Goal: Task Accomplishment & Management: Use online tool/utility

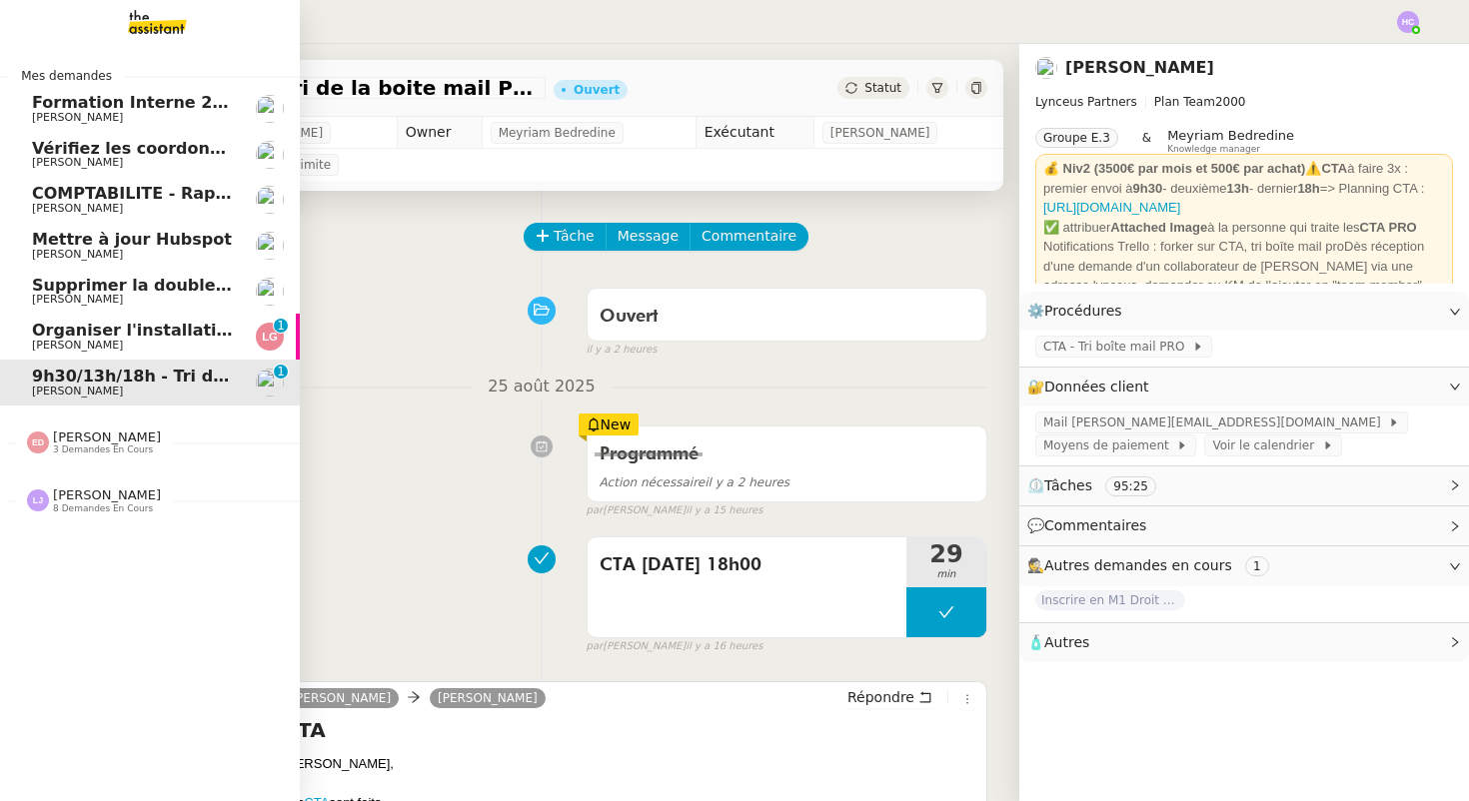
click at [68, 388] on span "[PERSON_NAME]" at bounding box center [77, 391] width 91 height 13
click at [75, 331] on span "Organiser l'installation de la fibre" at bounding box center [184, 330] width 304 height 19
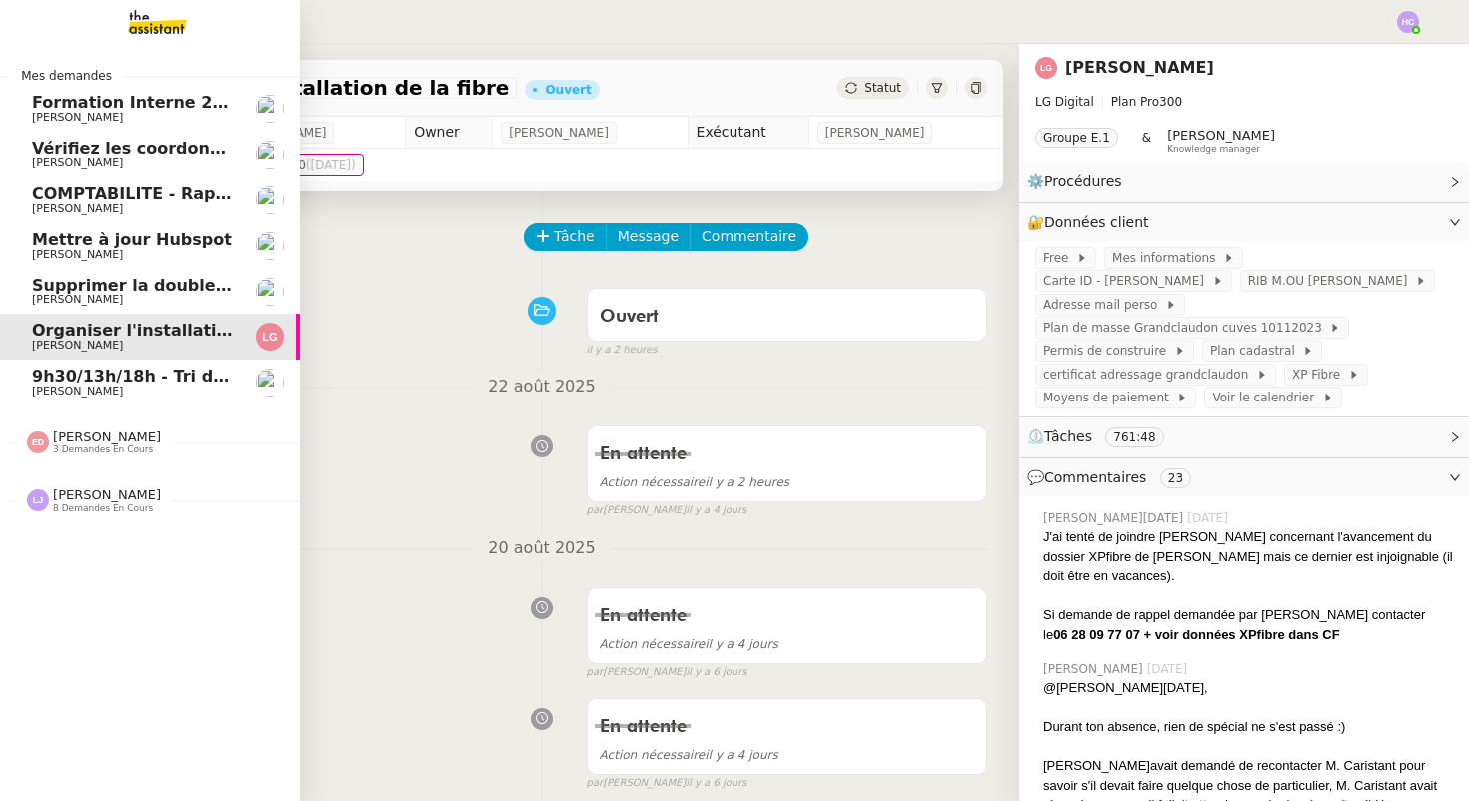
click at [56, 381] on span "9h30/13h/18h - Tri de la boite mail PRO - 22 août 2025" at bounding box center [277, 376] width 490 height 19
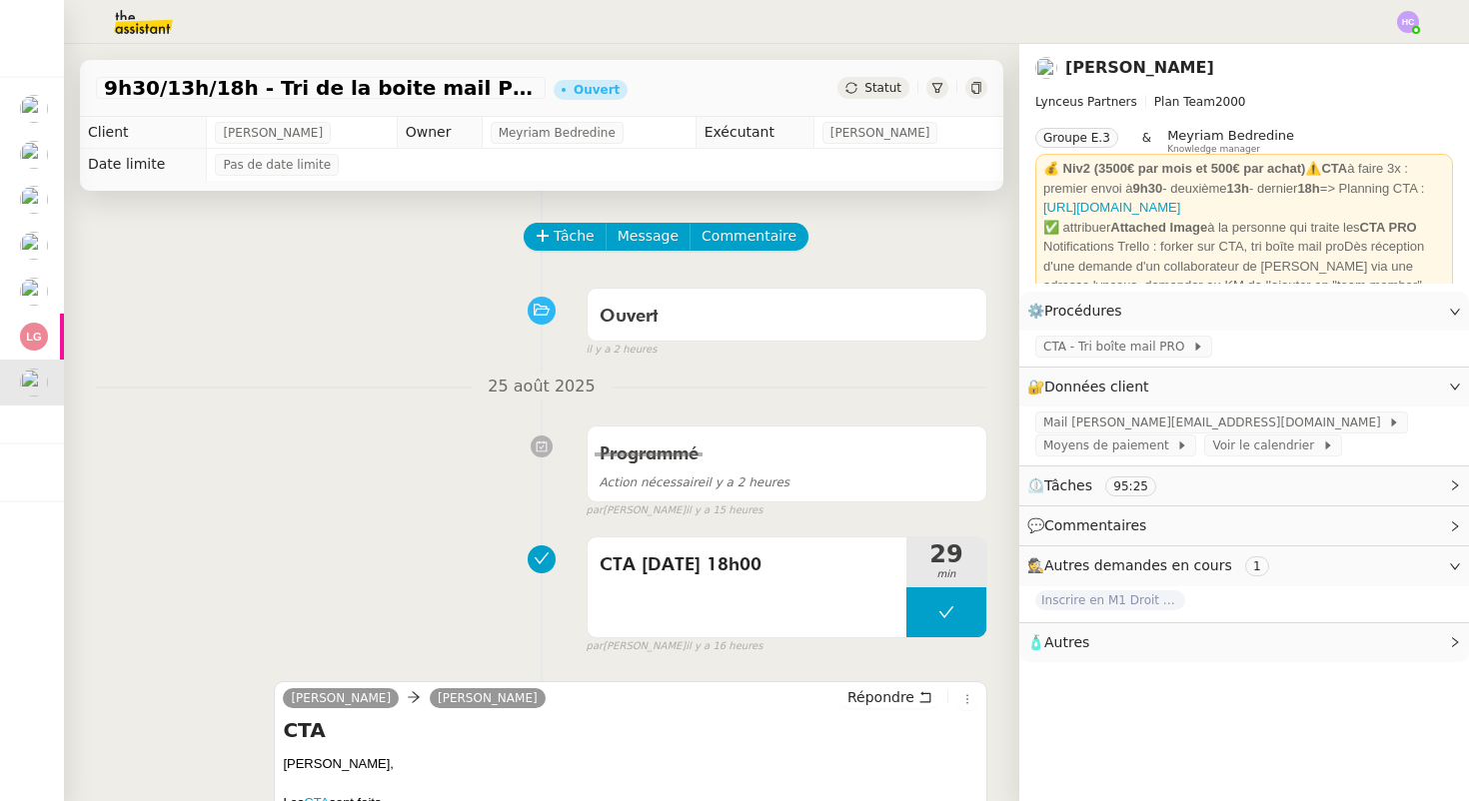
click at [582, 250] on div "Tâche Message Commentaire" at bounding box center [757, 247] width 462 height 48
click at [579, 241] on span "Tâche" at bounding box center [574, 236] width 41 height 23
type input "CTA 26/08 0"
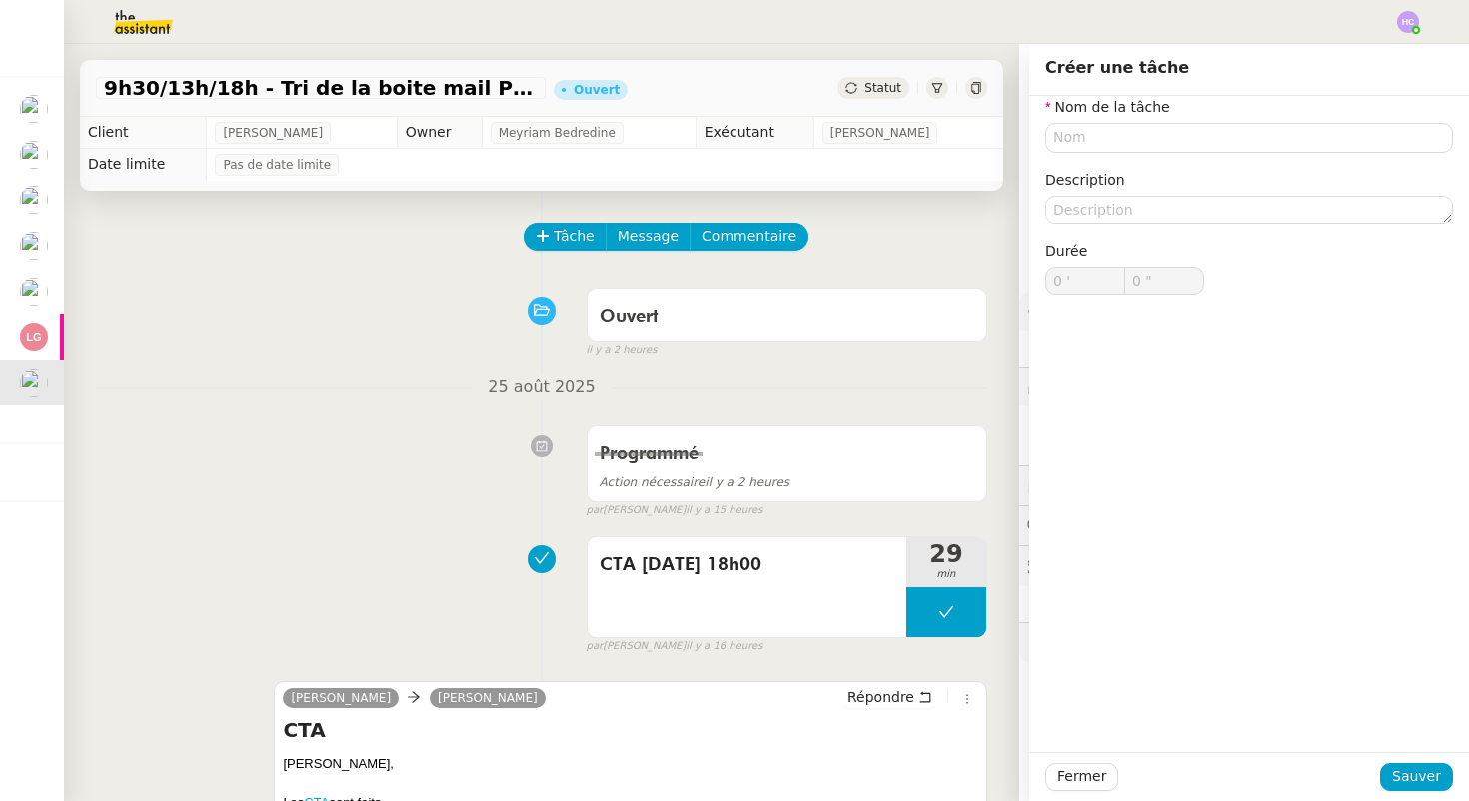
type input "0 '"
type input "0 ""
click at [1107, 138] on input "text" at bounding box center [1249, 137] width 408 height 29
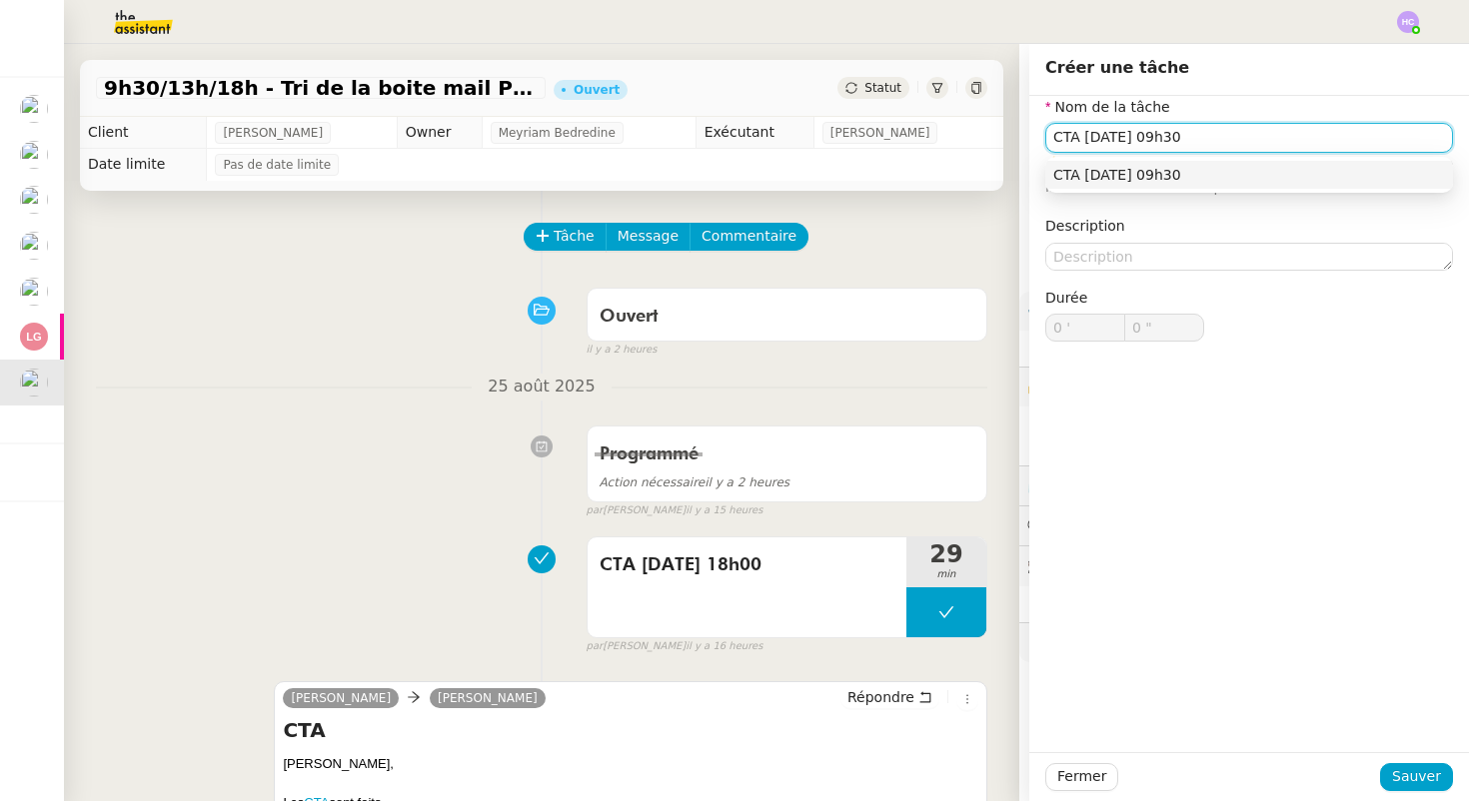
click at [1168, 172] on div "CTA [DATE] 09h30" at bounding box center [1249, 175] width 392 height 18
type input "CTA [DATE] 09h30"
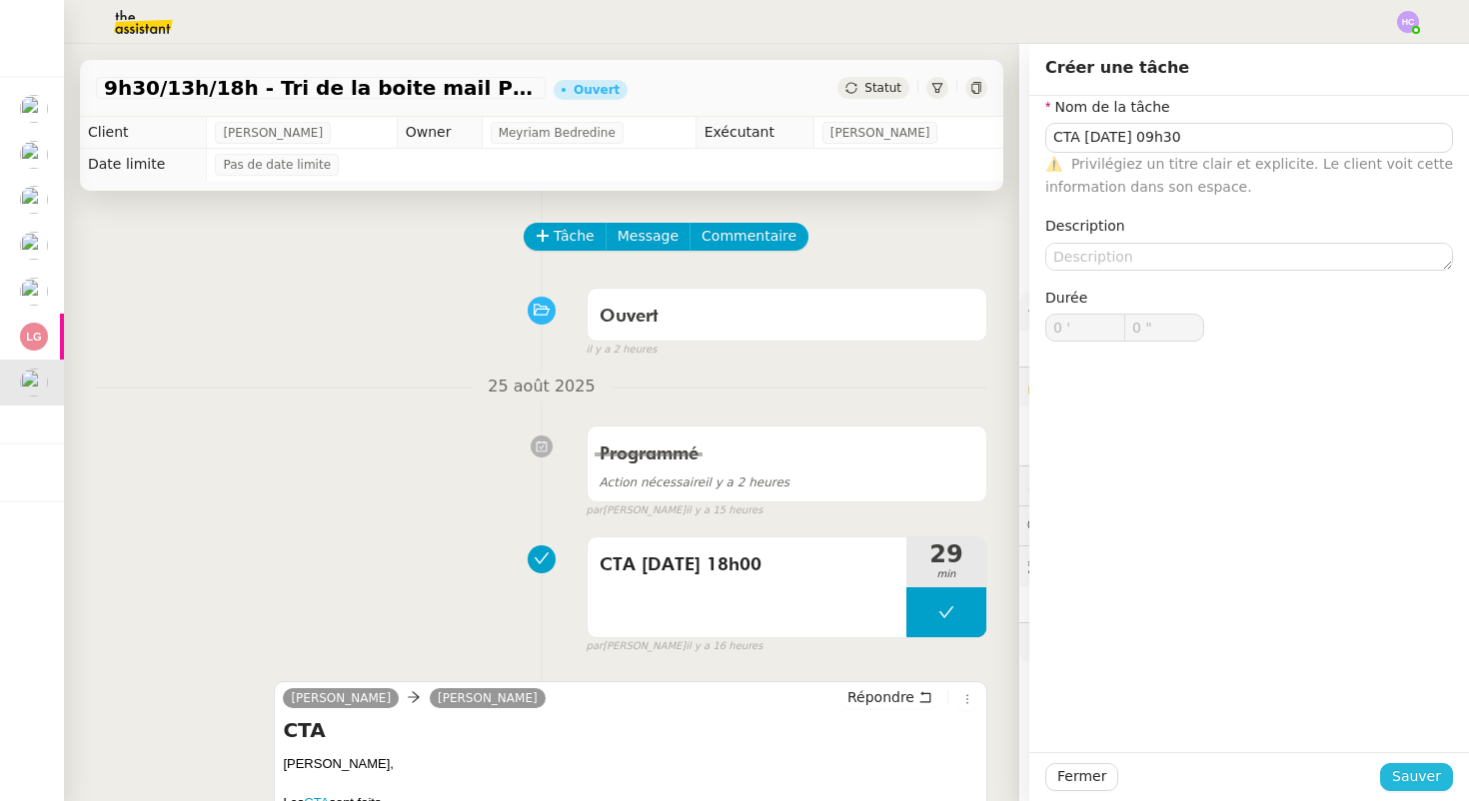
click at [1408, 773] on span "Sauver" at bounding box center [1416, 776] width 49 height 23
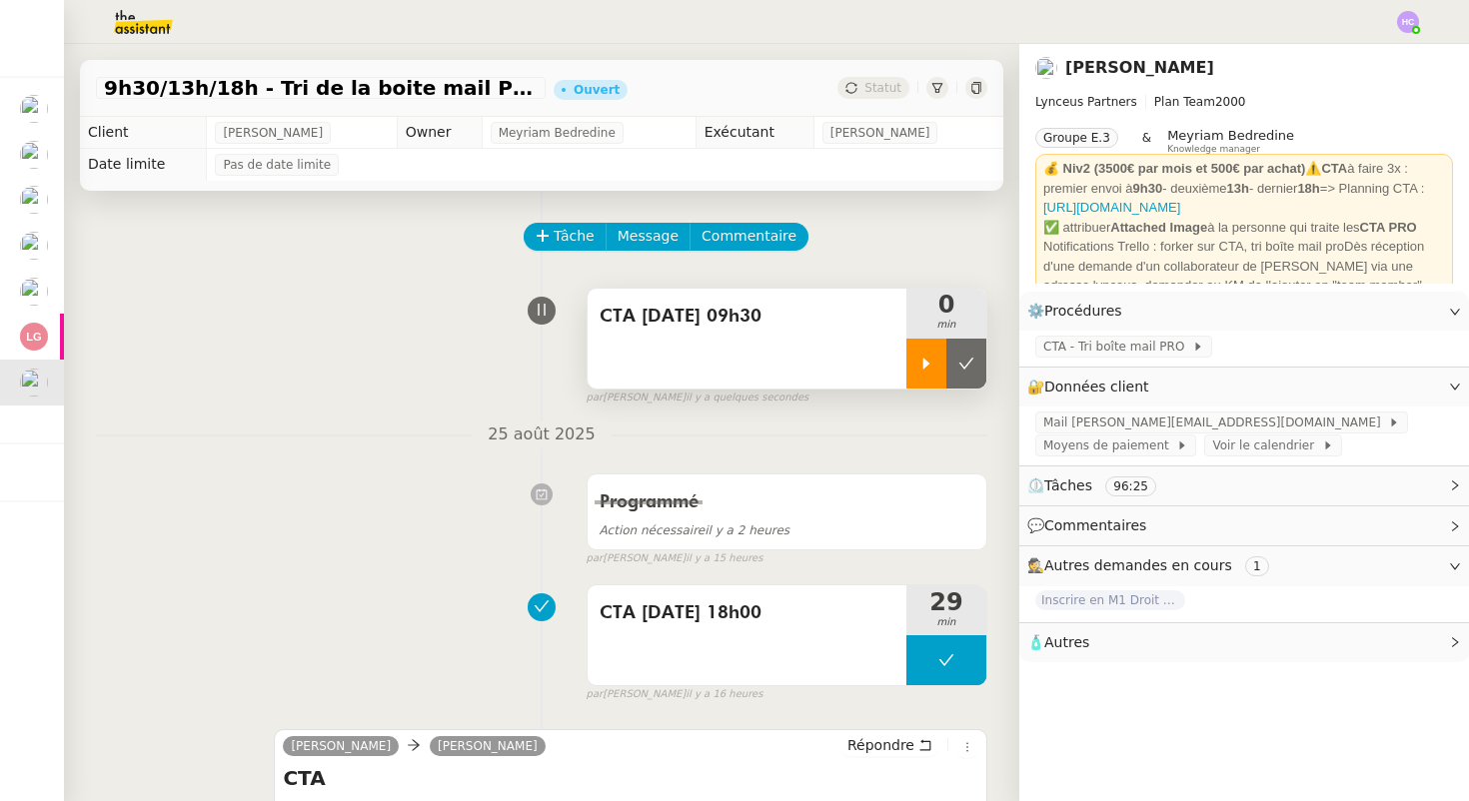
click at [927, 363] on icon at bounding box center [926, 363] width 7 height 11
click at [941, 364] on icon at bounding box center [946, 364] width 16 height 16
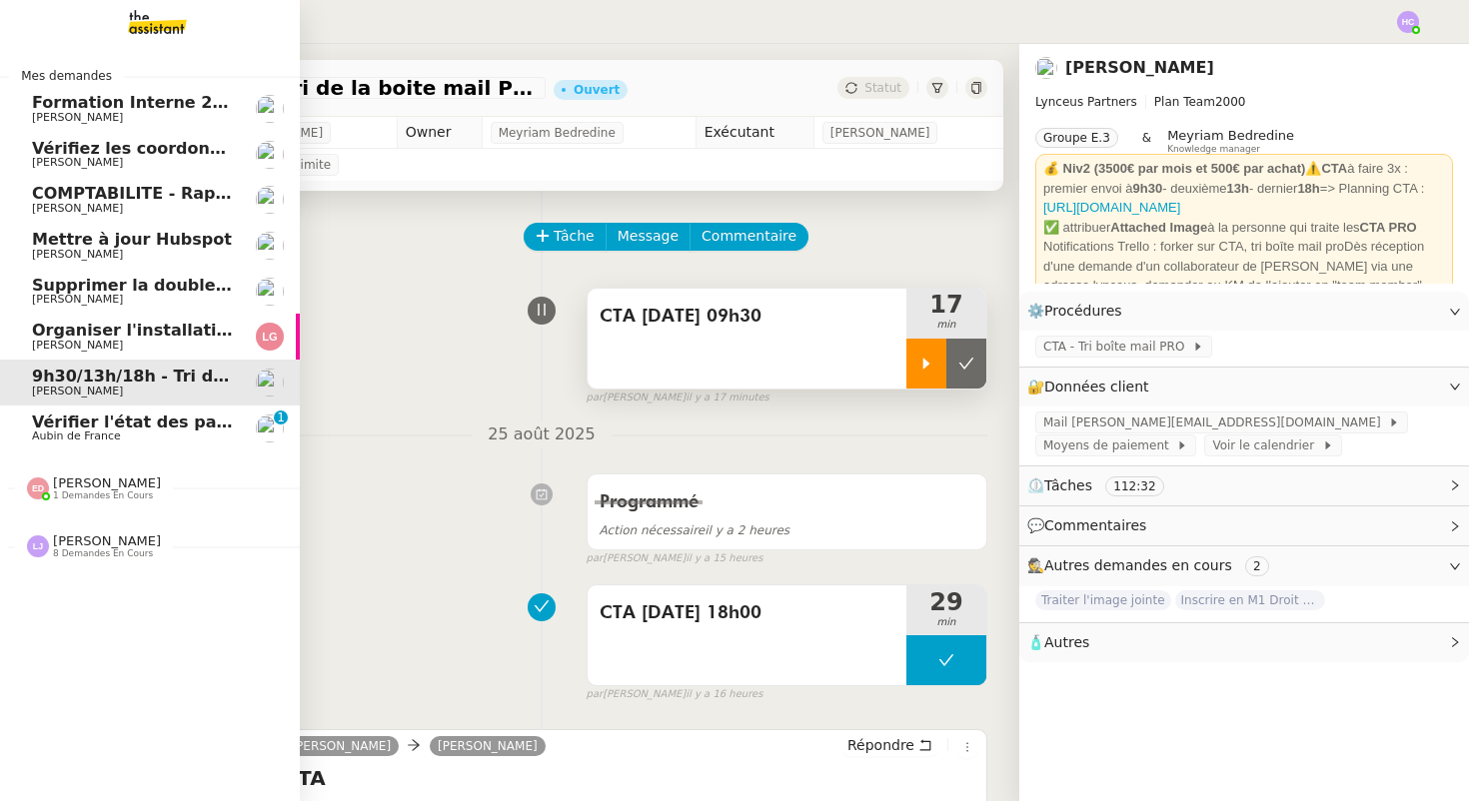
click at [69, 423] on span "Vérifier l'état des paiements pour Sambouk Properties" at bounding box center [278, 422] width 493 height 19
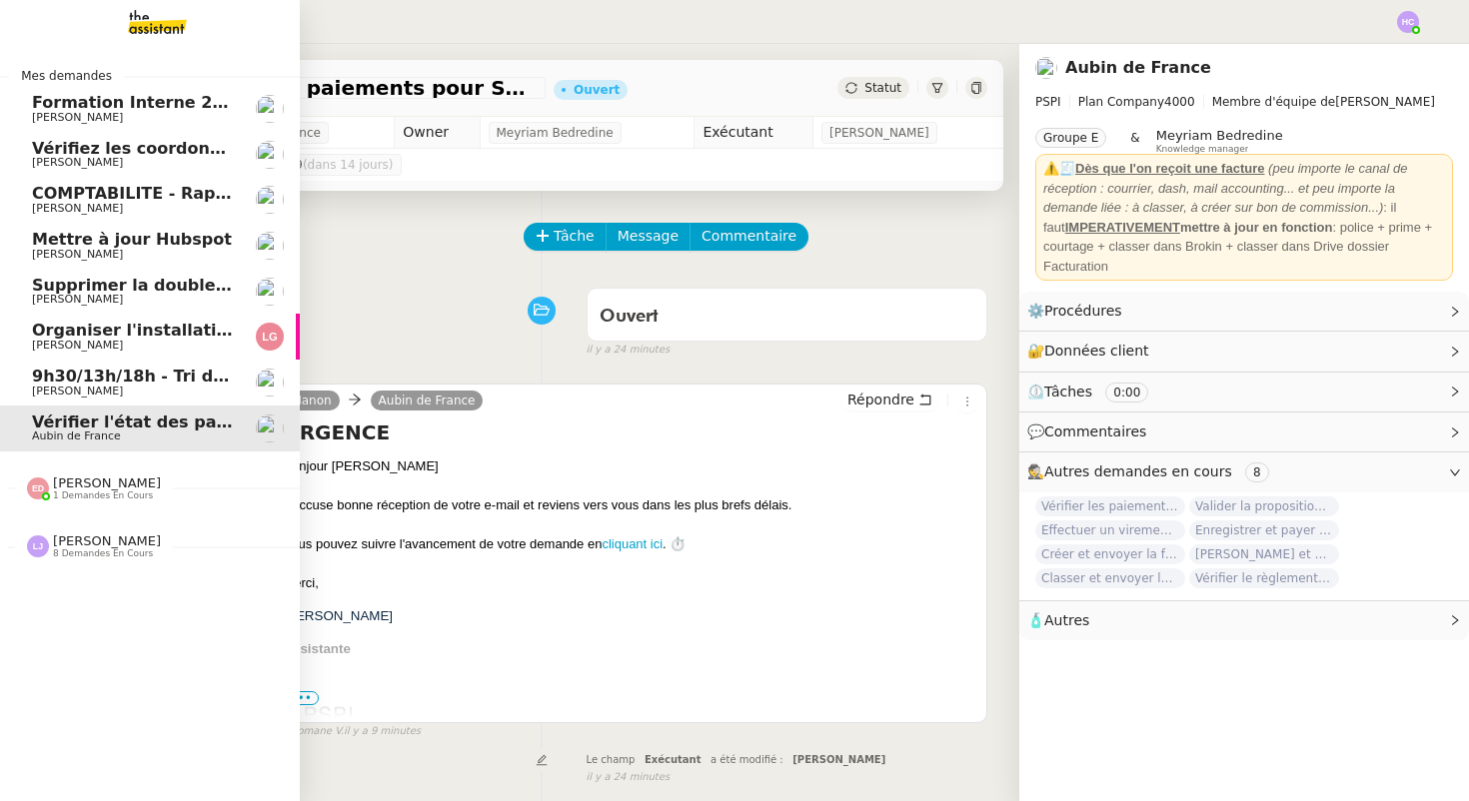
click at [168, 380] on span "9h30/13h/18h - Tri de la boite mail PRO - 22 août 2025" at bounding box center [277, 376] width 490 height 19
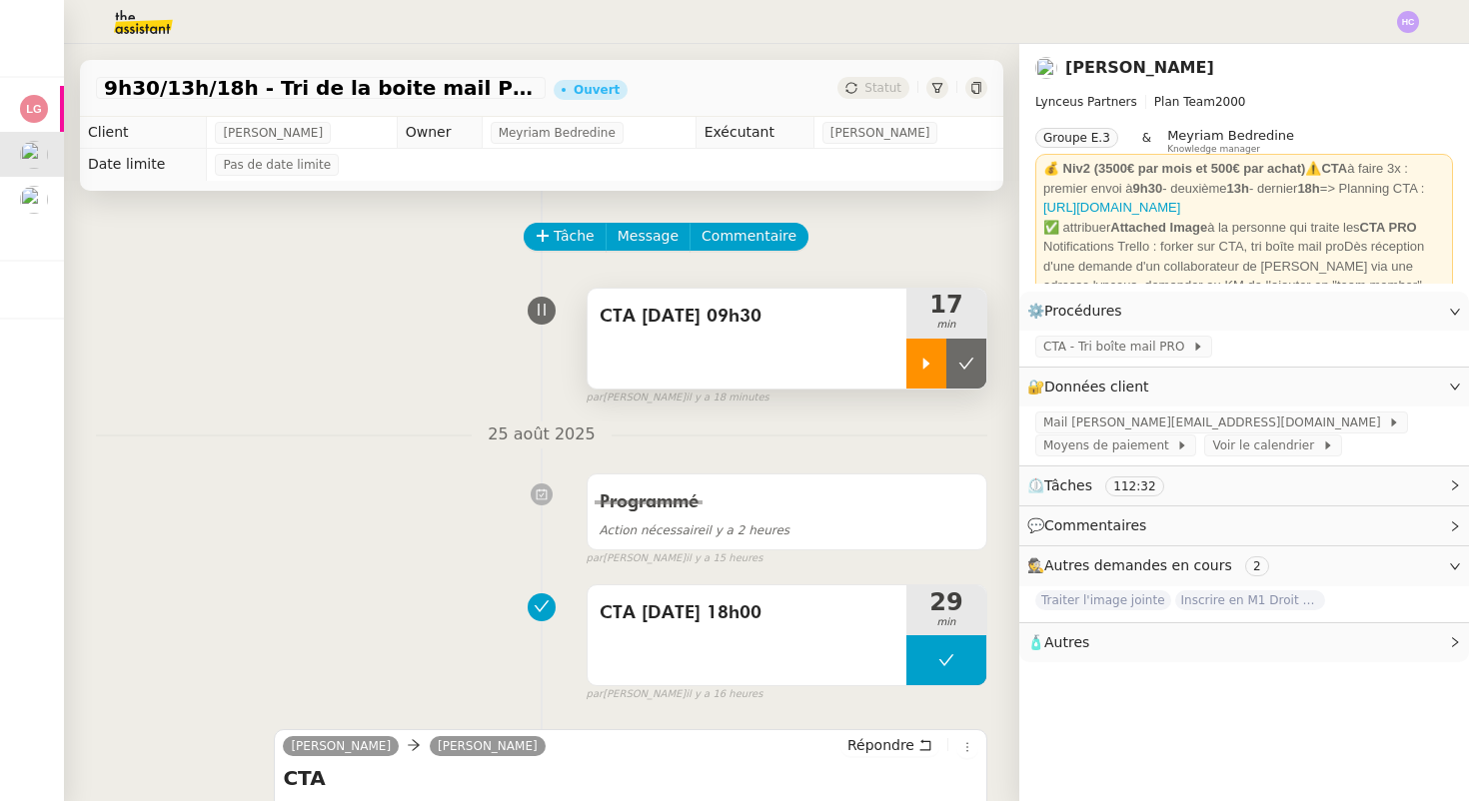
click at [919, 347] on div at bounding box center [926, 364] width 40 height 50
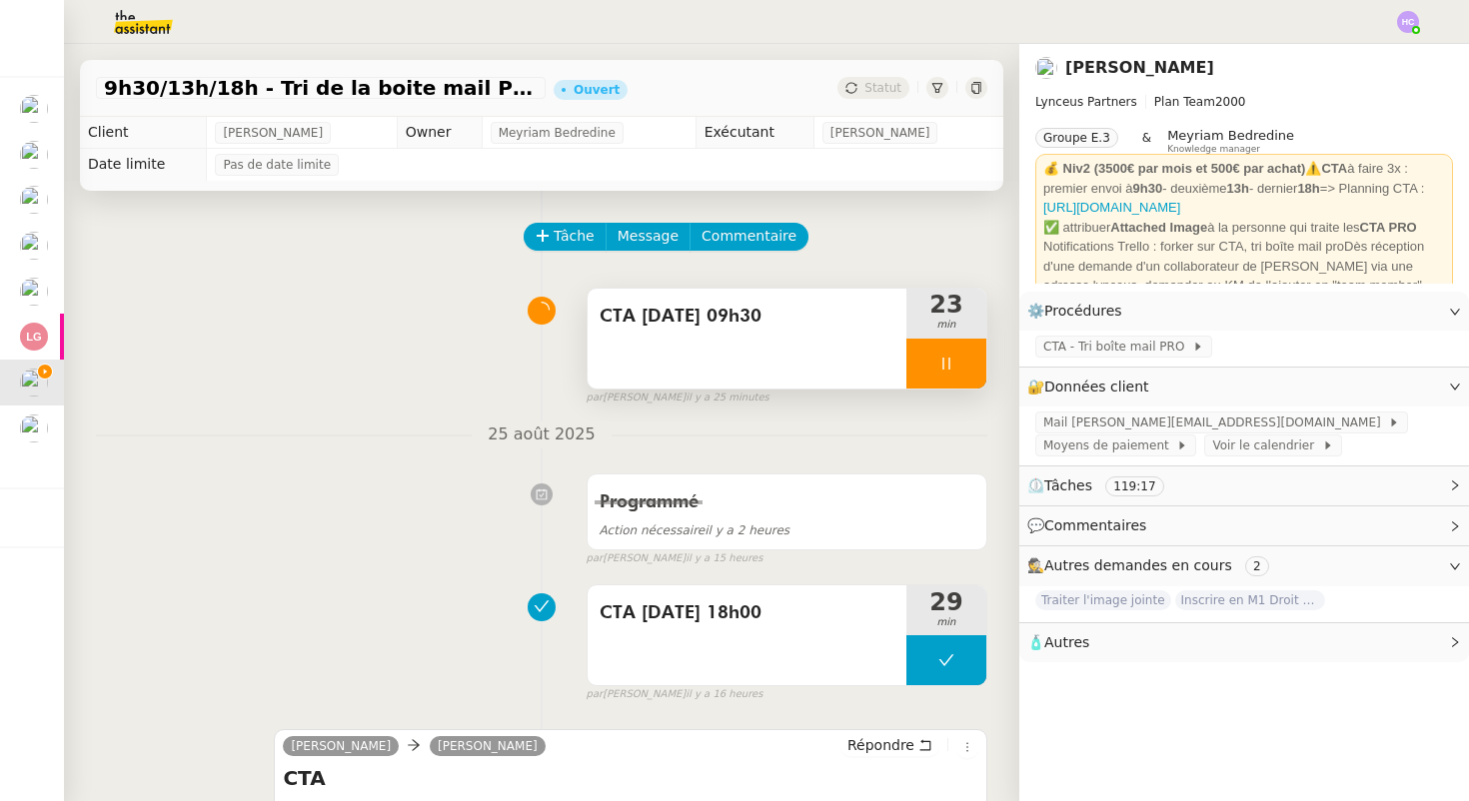
click at [947, 378] on div at bounding box center [946, 364] width 80 height 50
click at [911, 347] on div at bounding box center [926, 364] width 40 height 50
click at [946, 377] on div at bounding box center [946, 364] width 80 height 50
click at [927, 357] on icon at bounding box center [926, 364] width 16 height 16
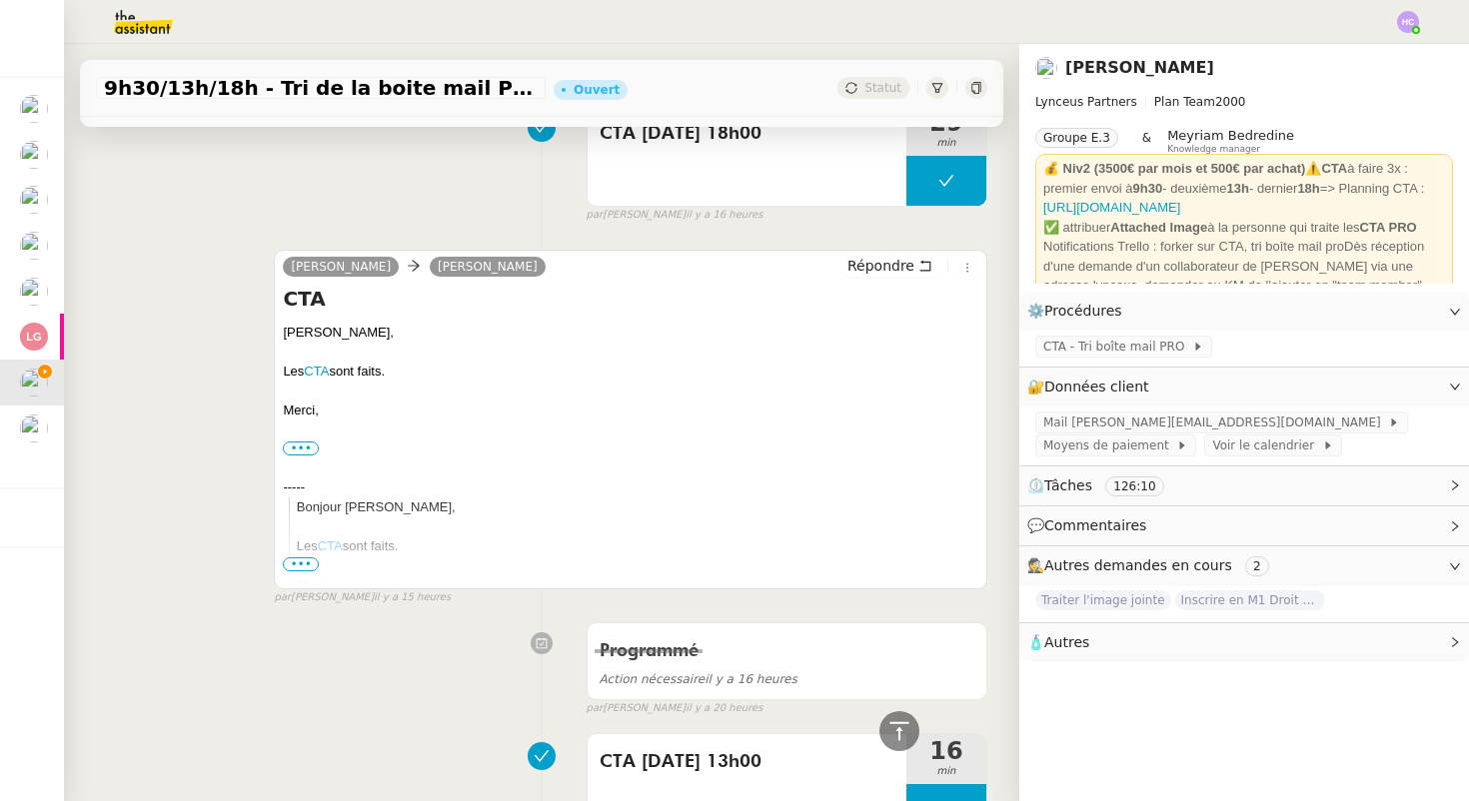
scroll to position [473, 0]
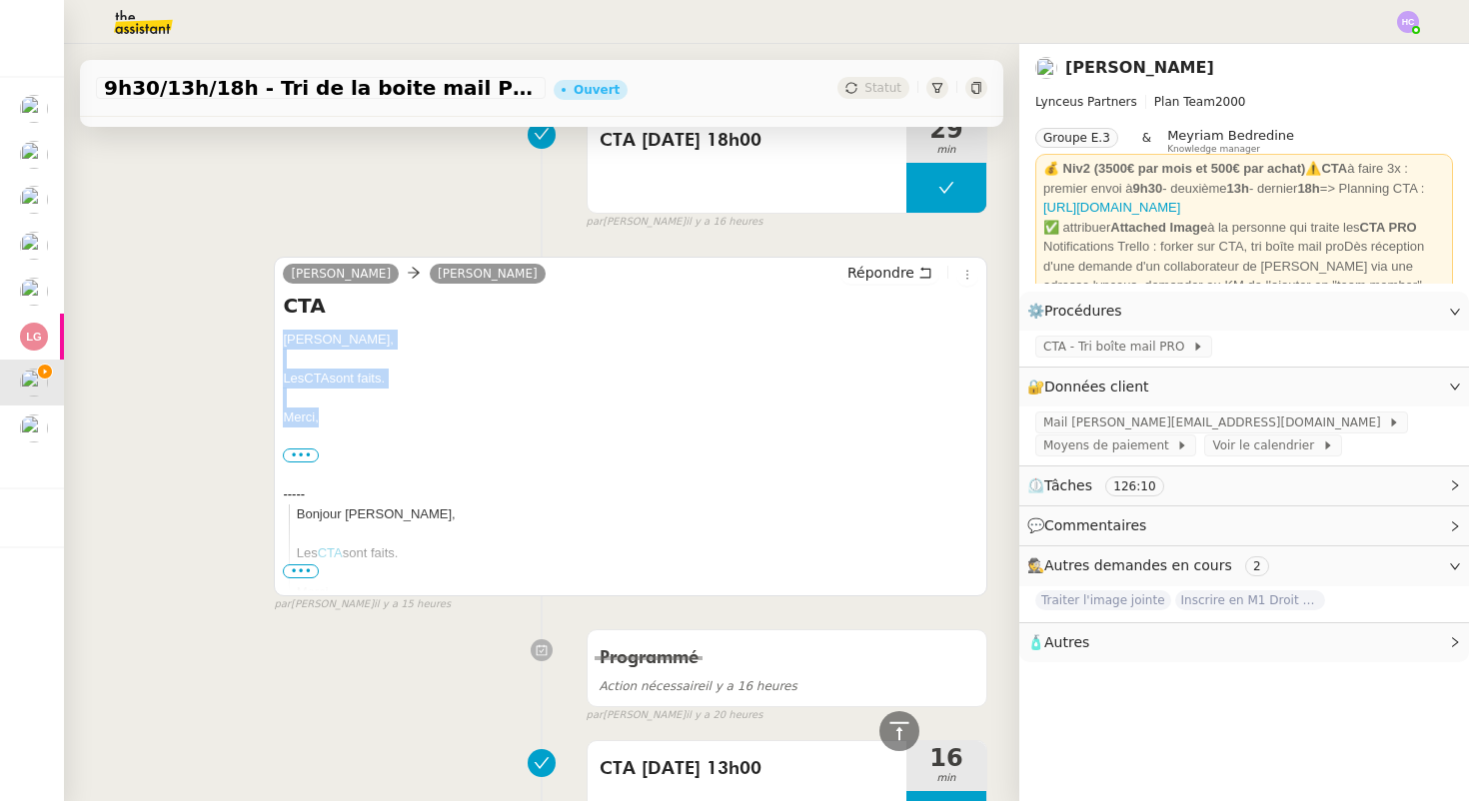
drag, startPoint x: 325, startPoint y: 419, endPoint x: 267, endPoint y: 340, distance: 97.9
click at [267, 340] on div "[PERSON_NAME] [PERSON_NAME] Répondre CTA [PERSON_NAME], Les CTA sont faits. [GE…" at bounding box center [541, 426] width 891 height 375
copy div "[PERSON_NAME], Les CTA sont faits. [GEOGRAPHIC_DATA],"
click at [888, 270] on span "Répondre" at bounding box center [880, 273] width 67 height 20
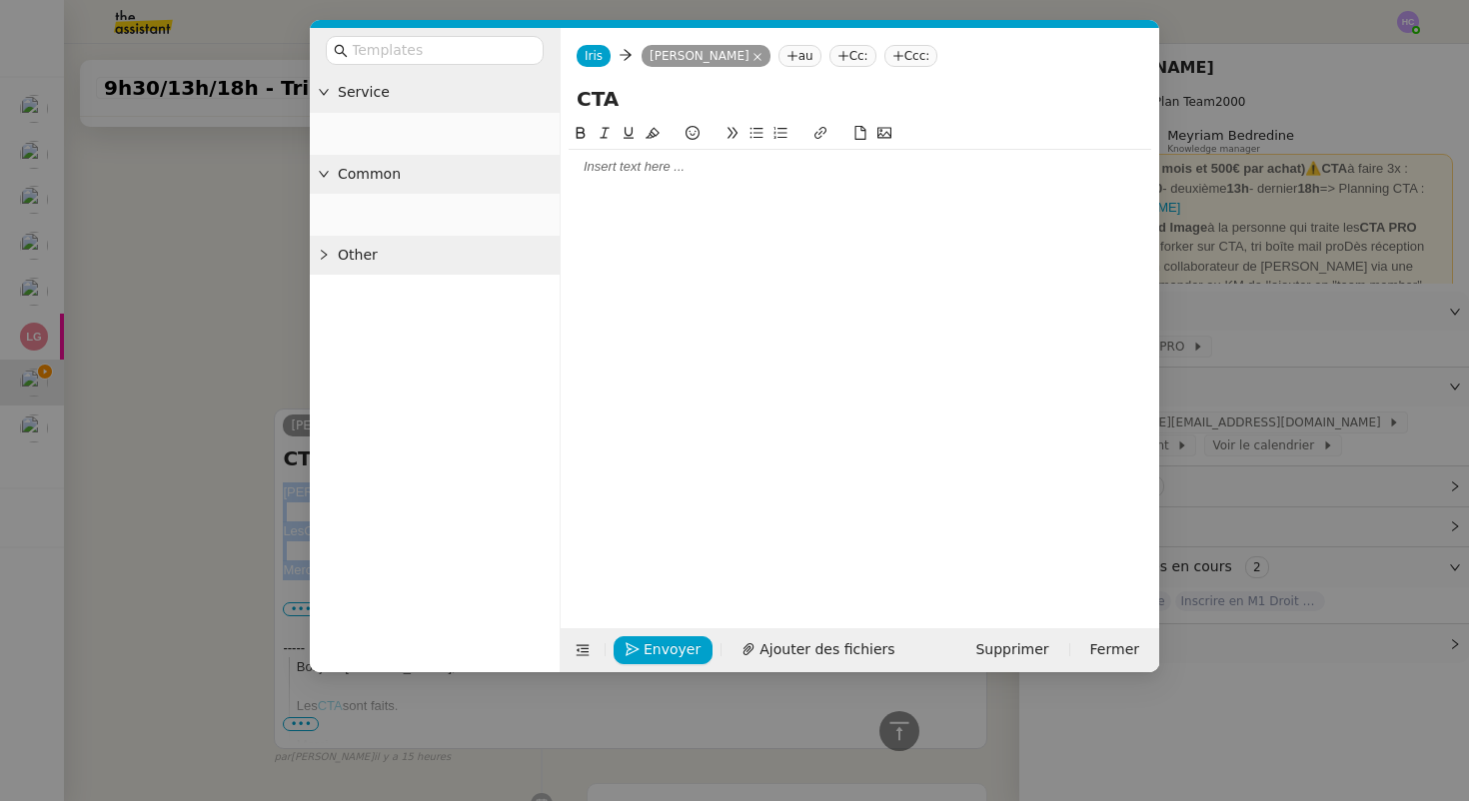
scroll to position [625, 0]
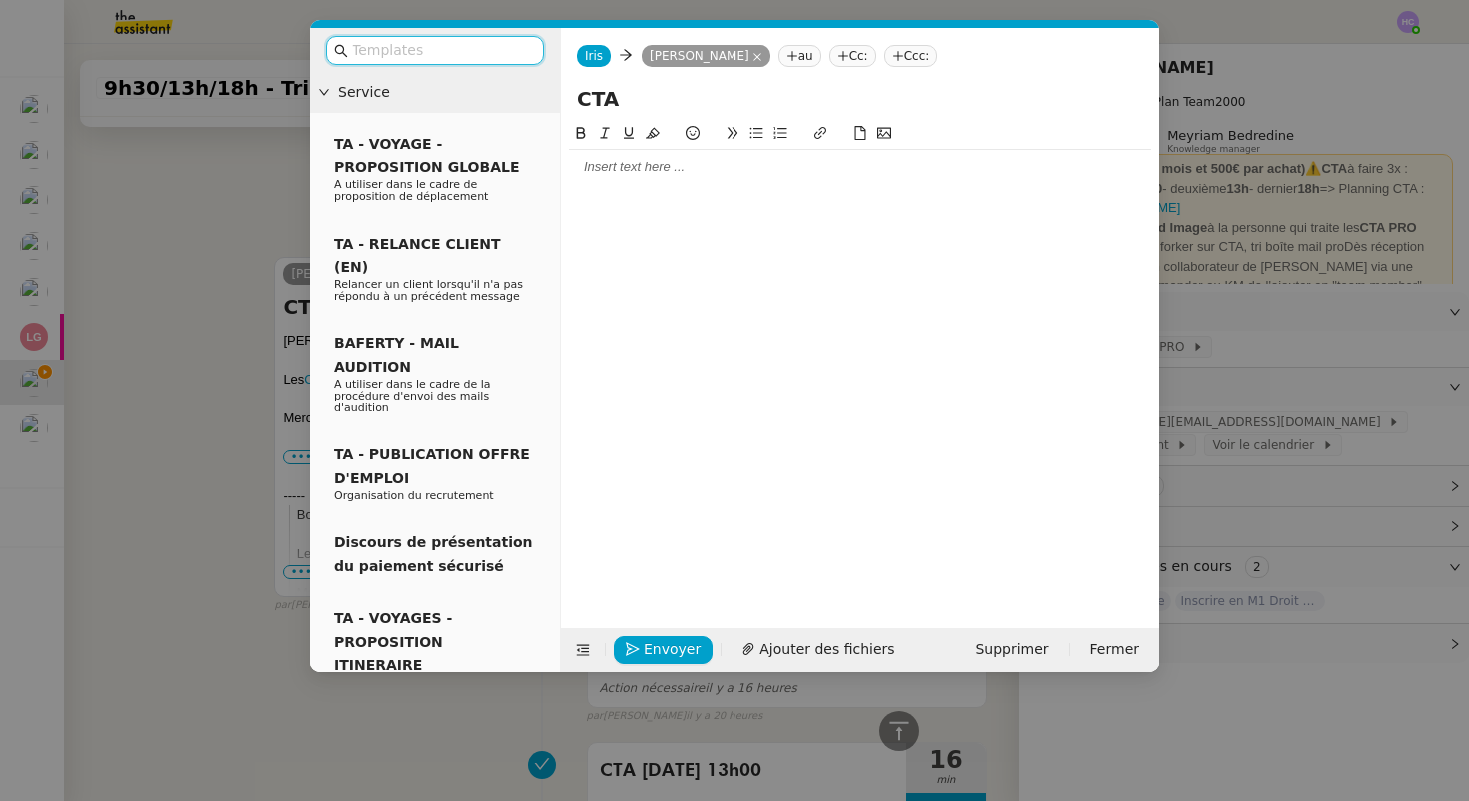
click at [713, 166] on div at bounding box center [860, 167] width 583 height 18
click at [570, 166] on div "[PERSON_NAME]," at bounding box center [860, 167] width 583 height 18
click at [694, 206] on div "Les CTA sont faits." at bounding box center [860, 204] width 583 height 18
click at [655, 241] on div "Merci," at bounding box center [860, 241] width 583 height 18
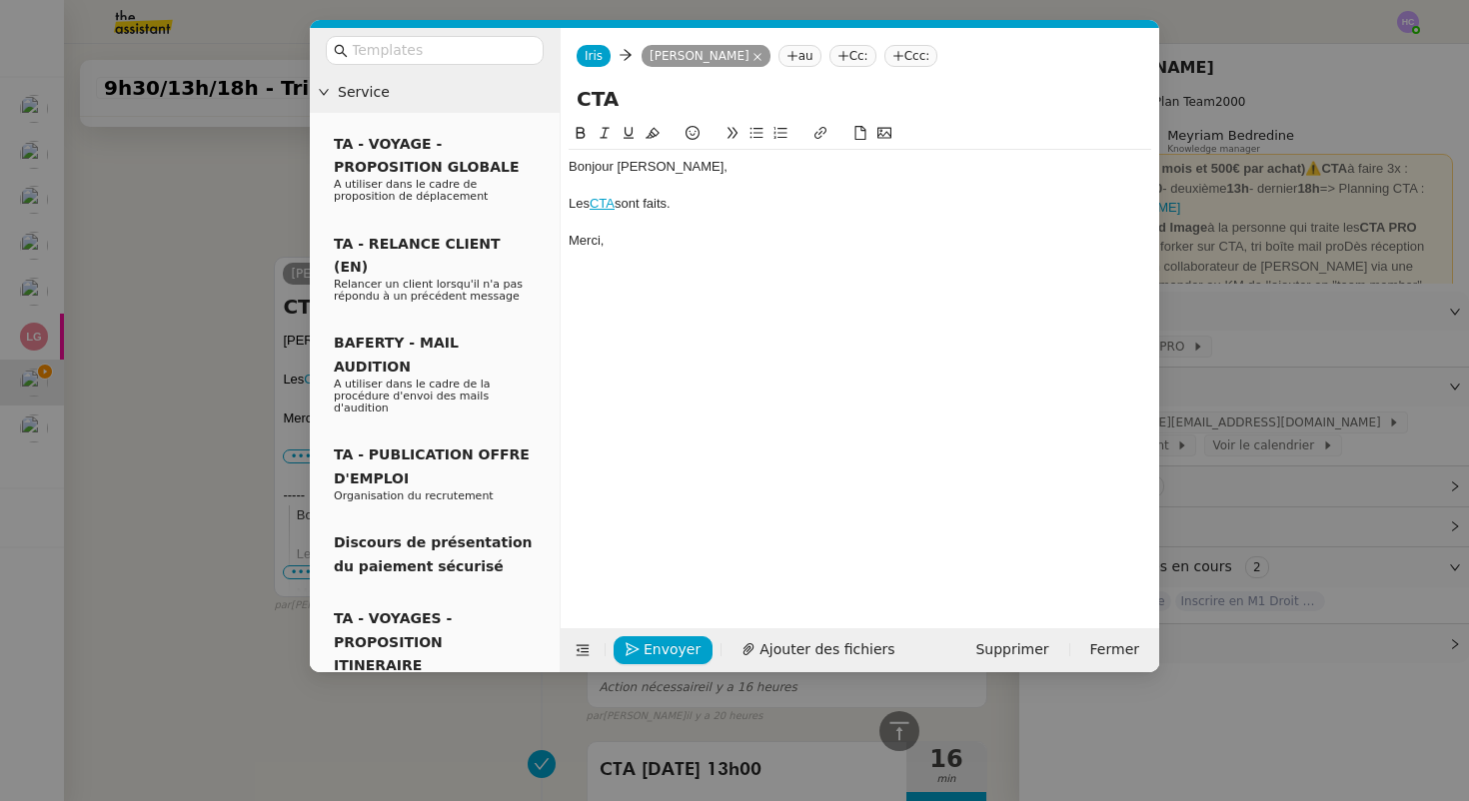
click at [188, 439] on nz-modal-container "Service TA - VOYAGE - PROPOSITION GLOBALE A utiliser dans le cadre de propositi…" at bounding box center [734, 400] width 1469 height 801
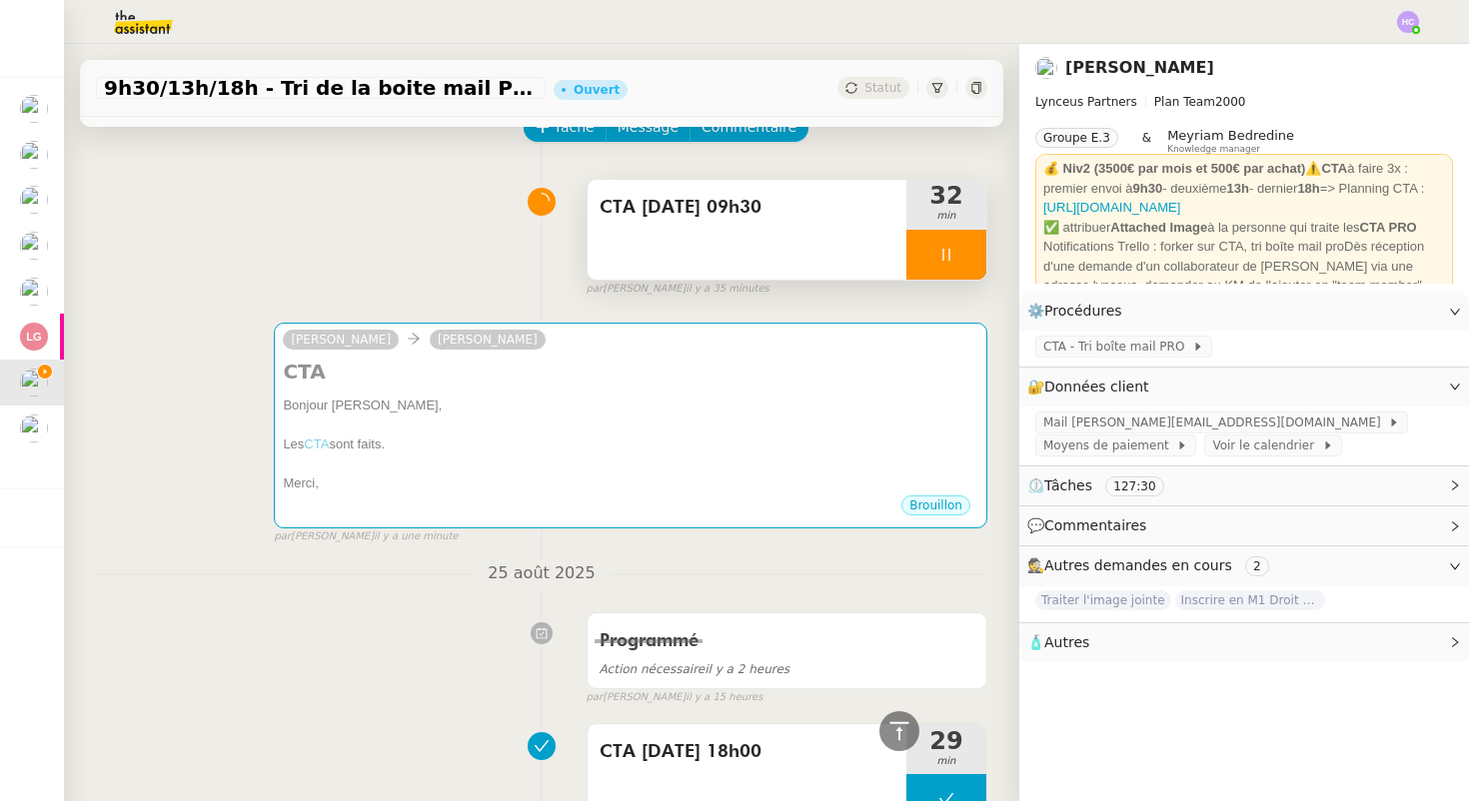
scroll to position [0, 0]
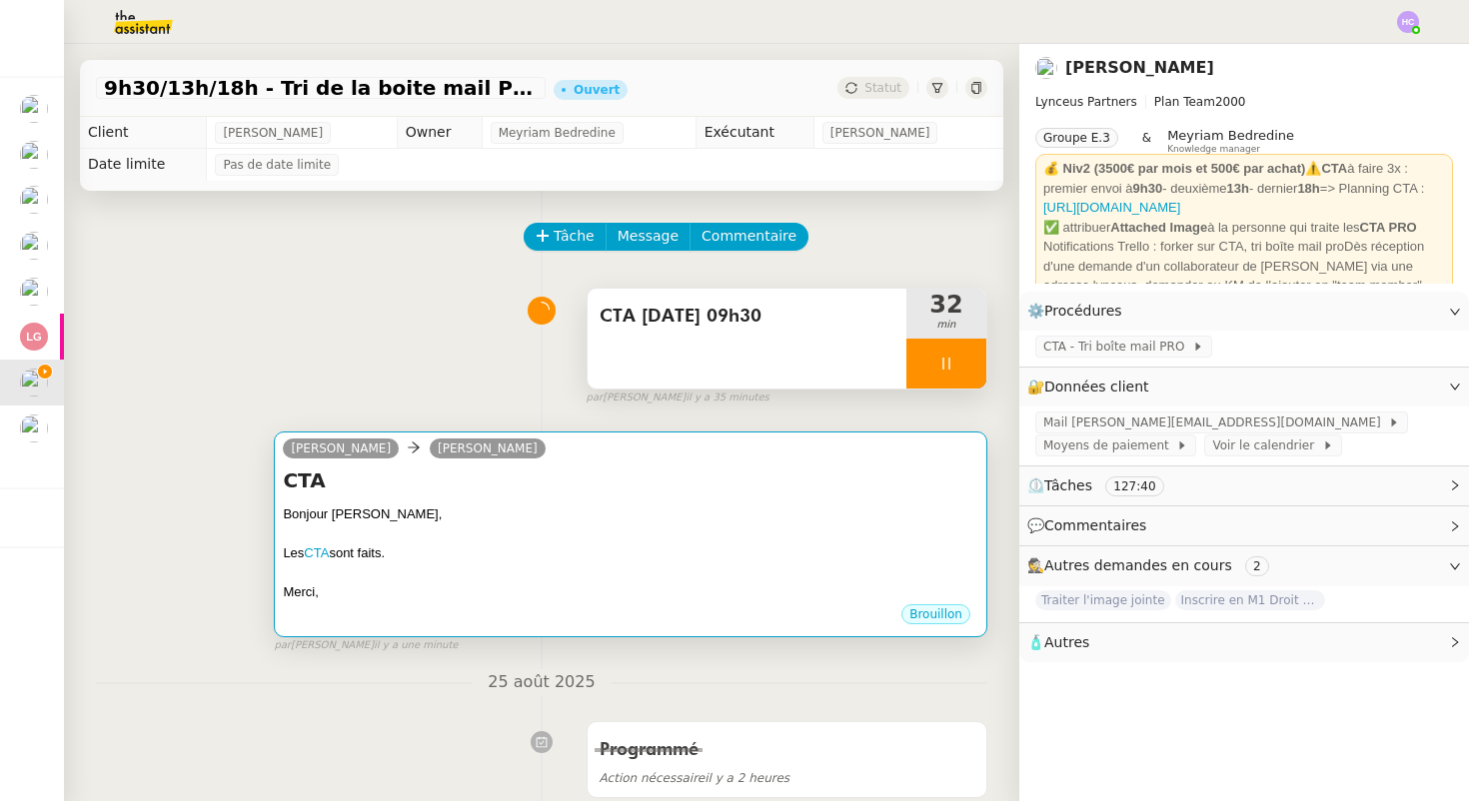
click at [868, 476] on h4 "CTA" at bounding box center [630, 481] width 695 height 28
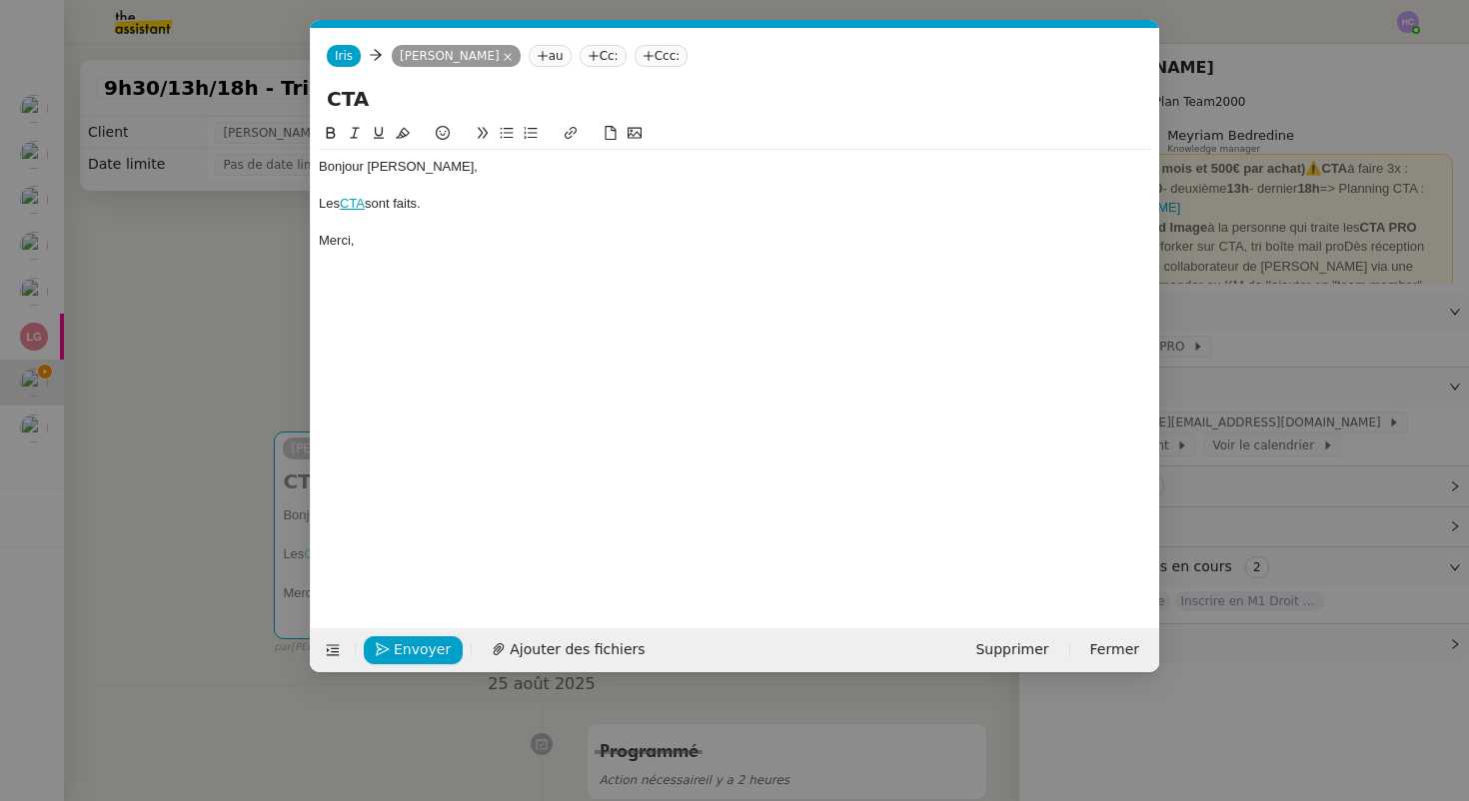
scroll to position [0, 42]
click at [396, 646] on span "Envoyer" at bounding box center [422, 649] width 57 height 23
click at [396, 646] on span "Confirmer l'envoi" at bounding box center [454, 649] width 120 height 23
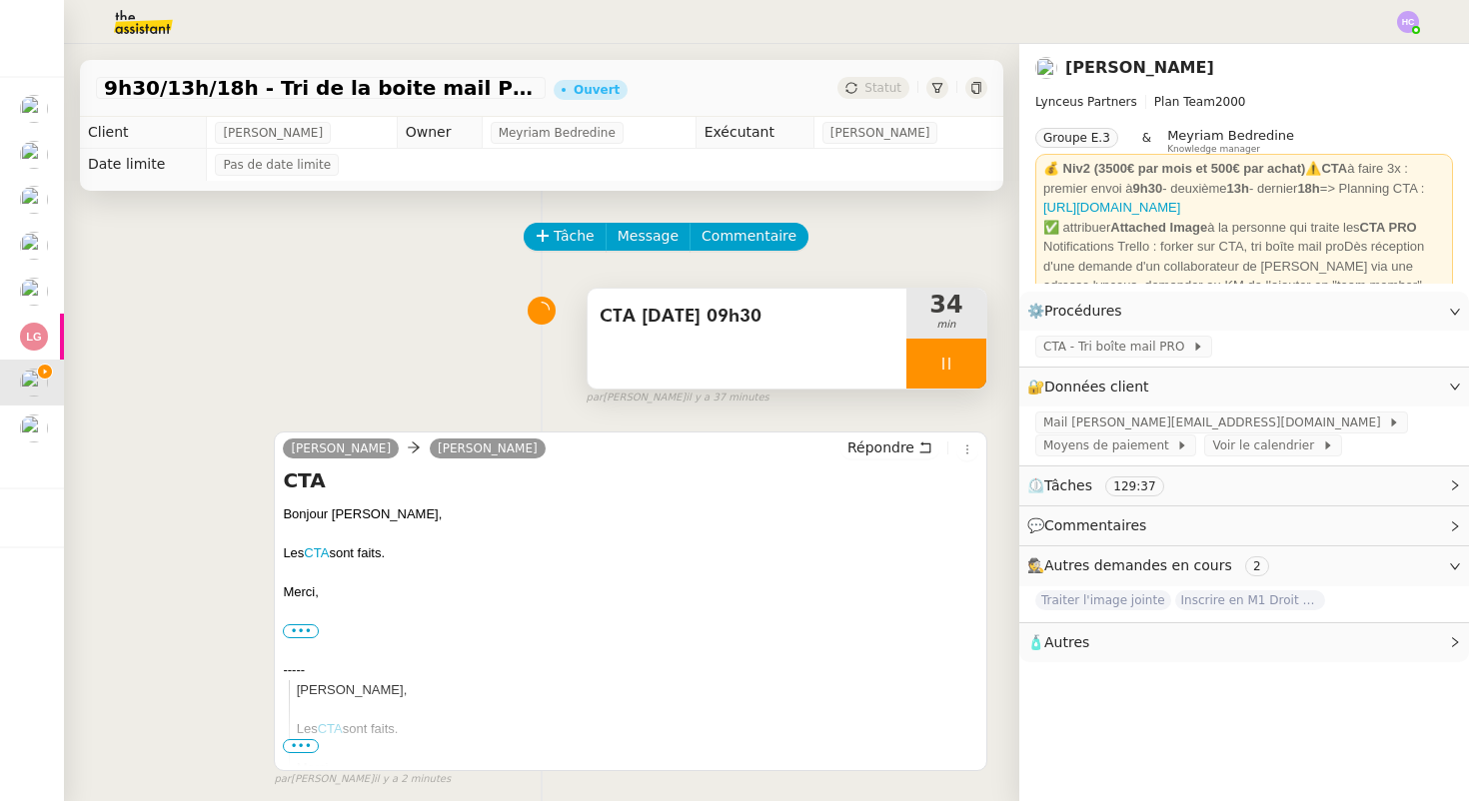
click at [938, 359] on icon at bounding box center [946, 364] width 16 height 16
click at [964, 360] on icon at bounding box center [966, 364] width 16 height 16
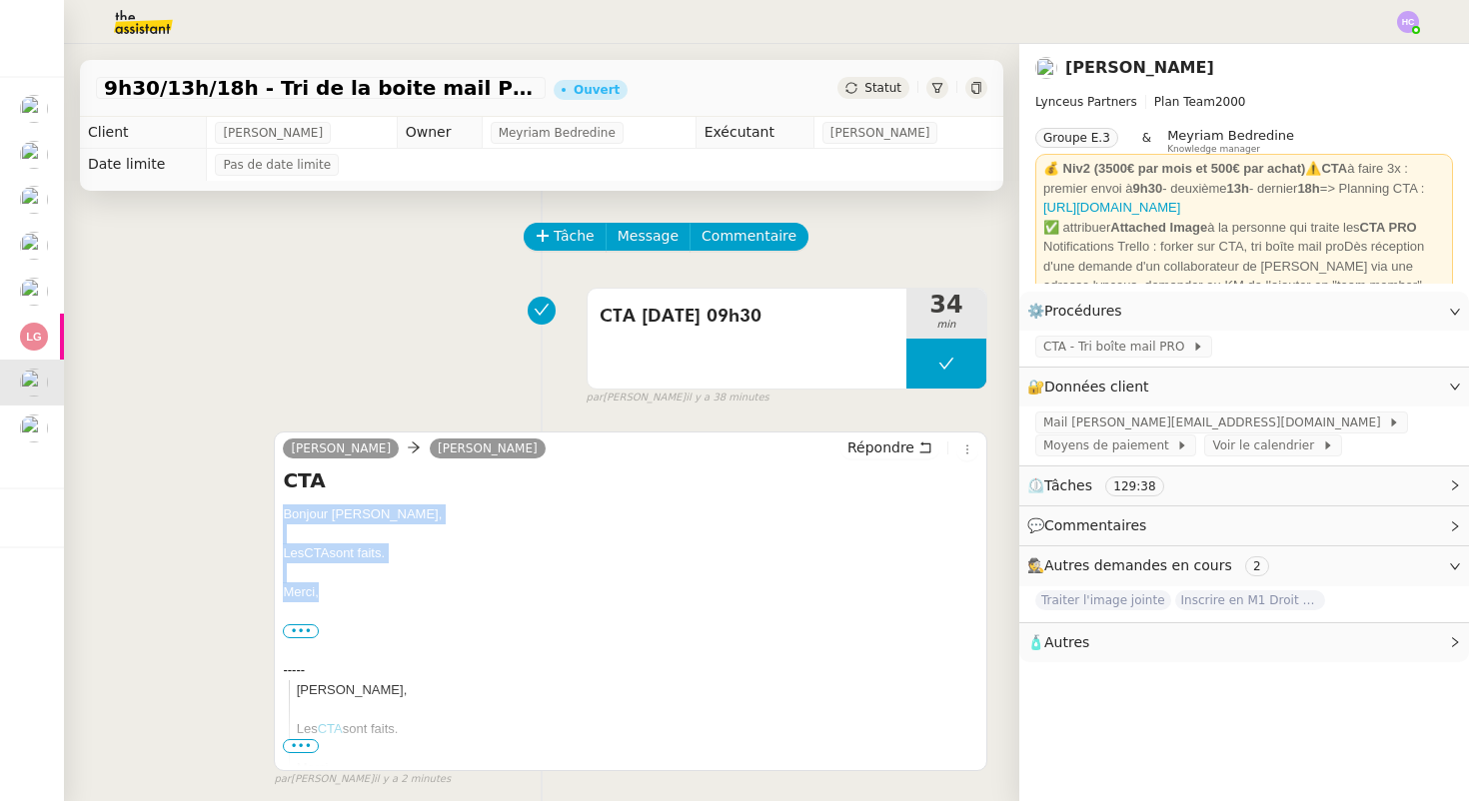
drag, startPoint x: 283, startPoint y: 515, endPoint x: 331, endPoint y: 592, distance: 90.7
click at [370, 390] on div "CTA [DATE] 09h30 34 min false par [PERSON_NAME] il y a 38 minutes" at bounding box center [541, 343] width 891 height 128
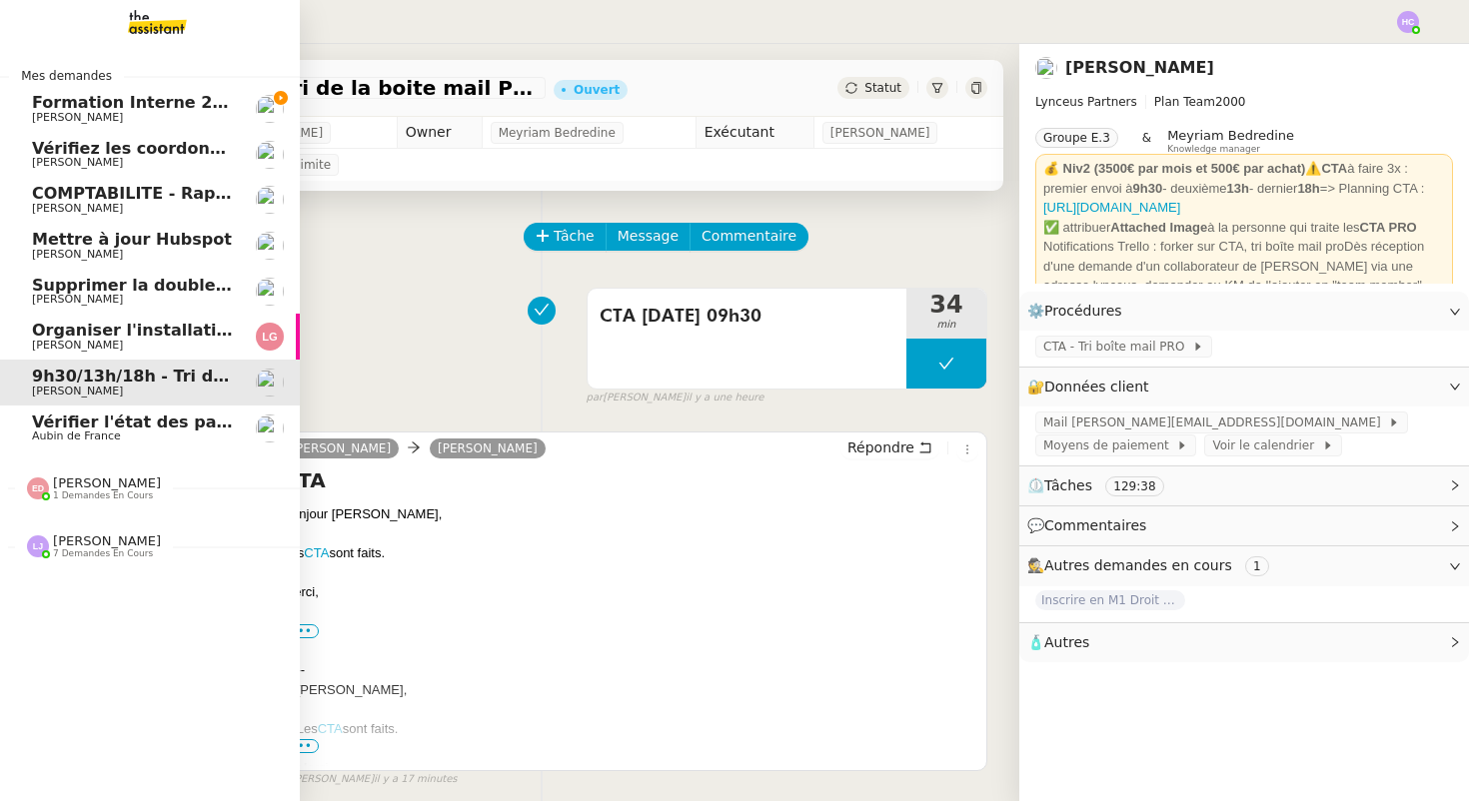
click at [128, 329] on span "Organiser l'installation de la fibre" at bounding box center [184, 330] width 304 height 19
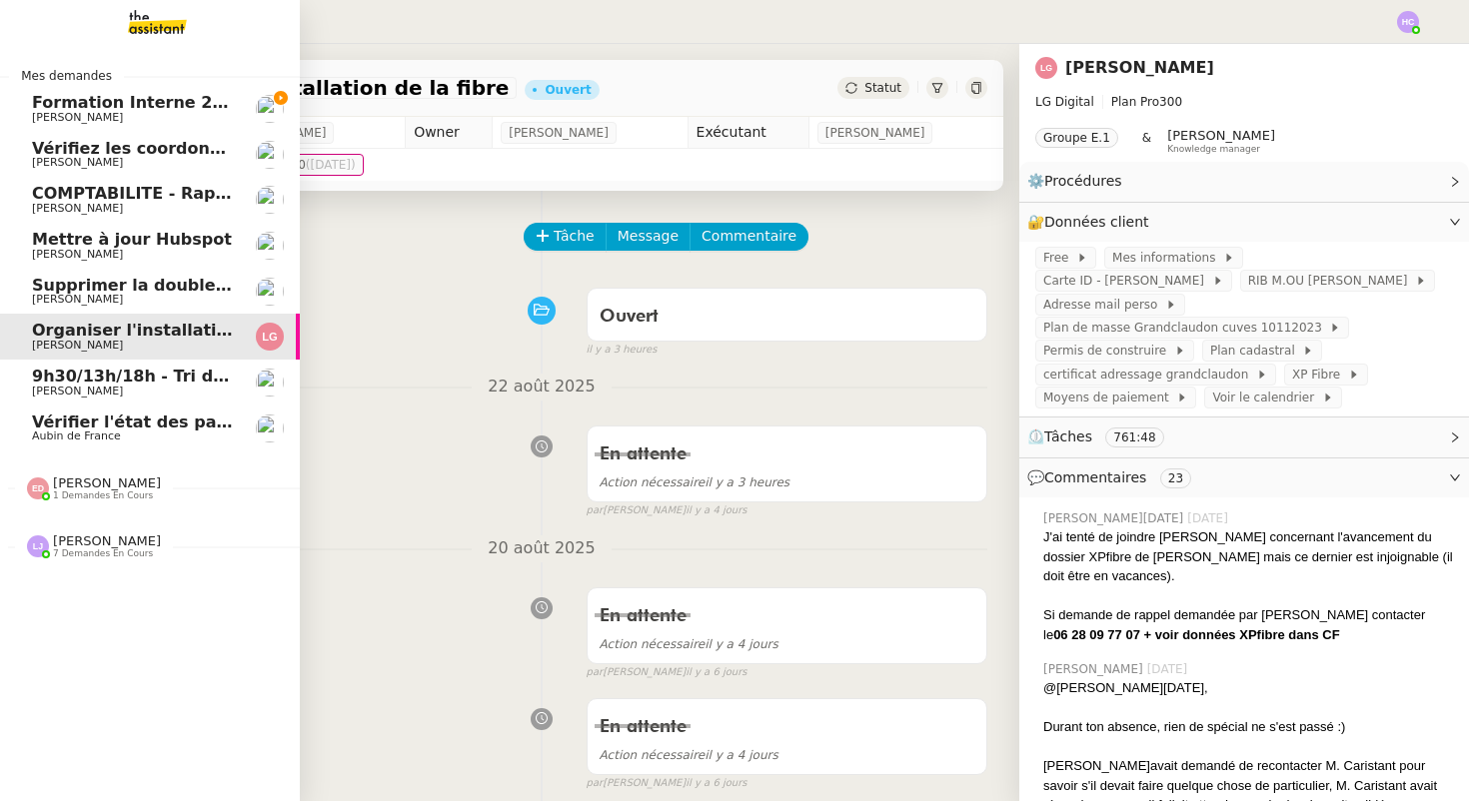
click at [121, 286] on span "Supprimer la double authentification" at bounding box center [198, 285] width 333 height 19
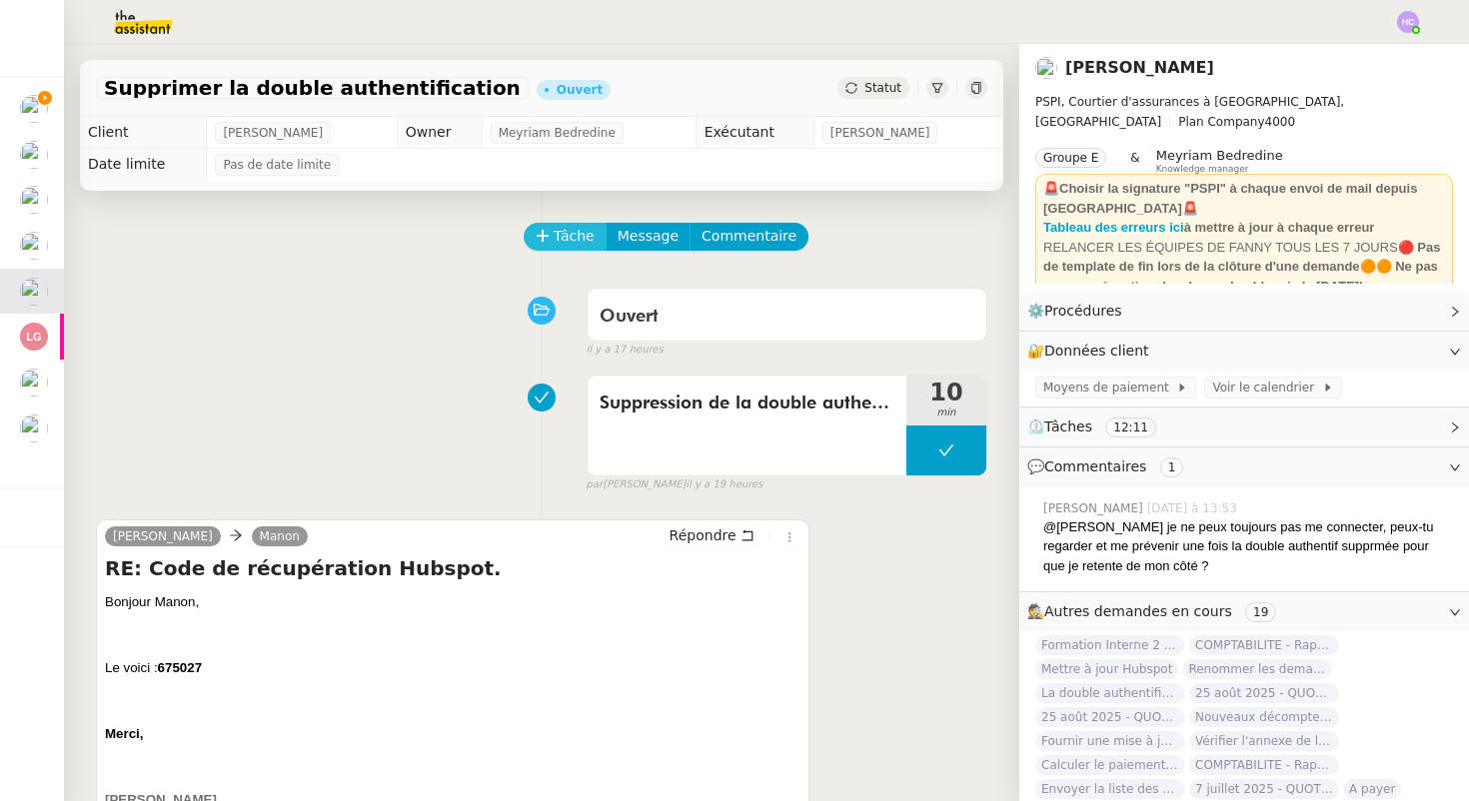
click at [569, 236] on span "Tâche" at bounding box center [574, 236] width 41 height 23
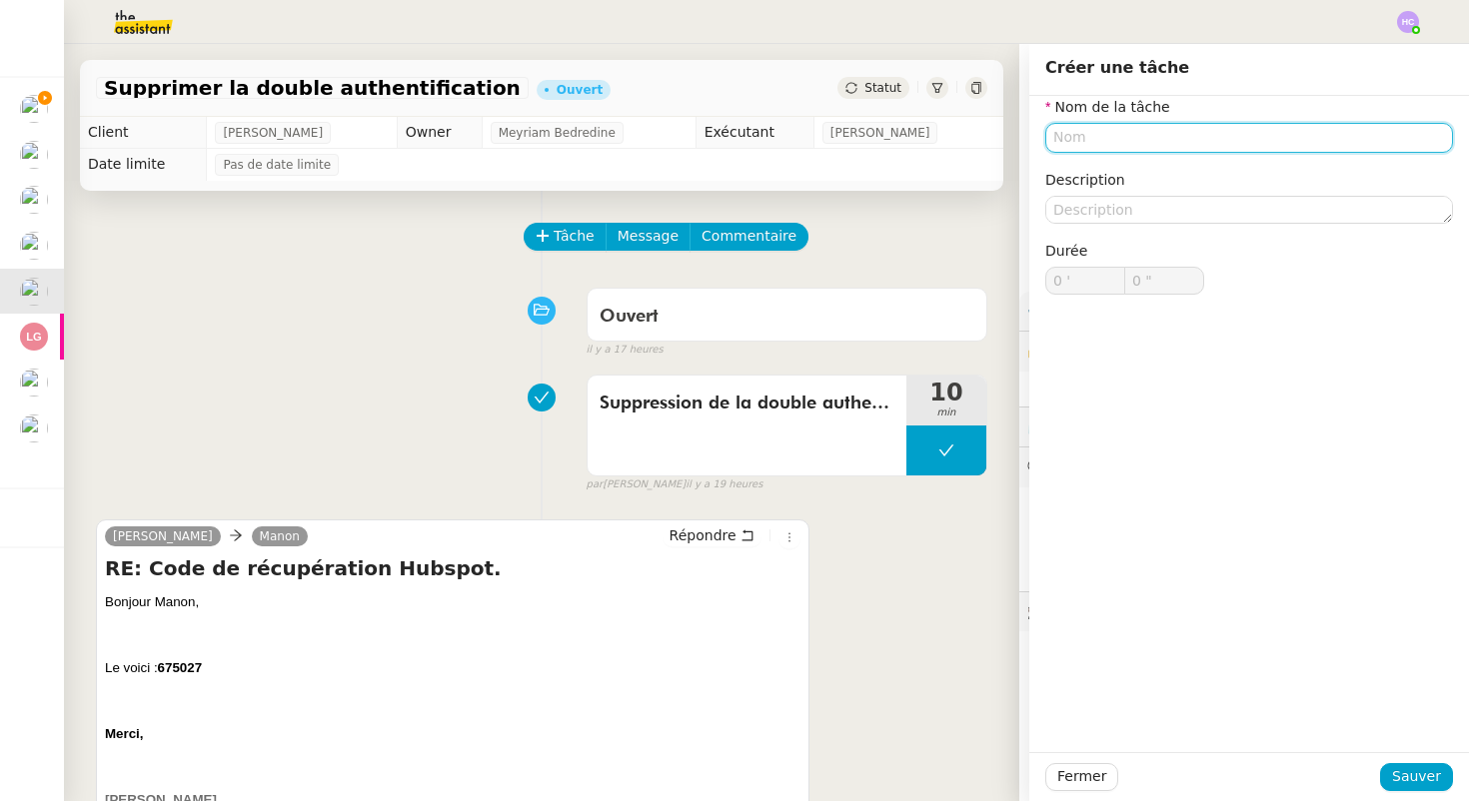
click at [1071, 137] on input "text" at bounding box center [1249, 137] width 408 height 29
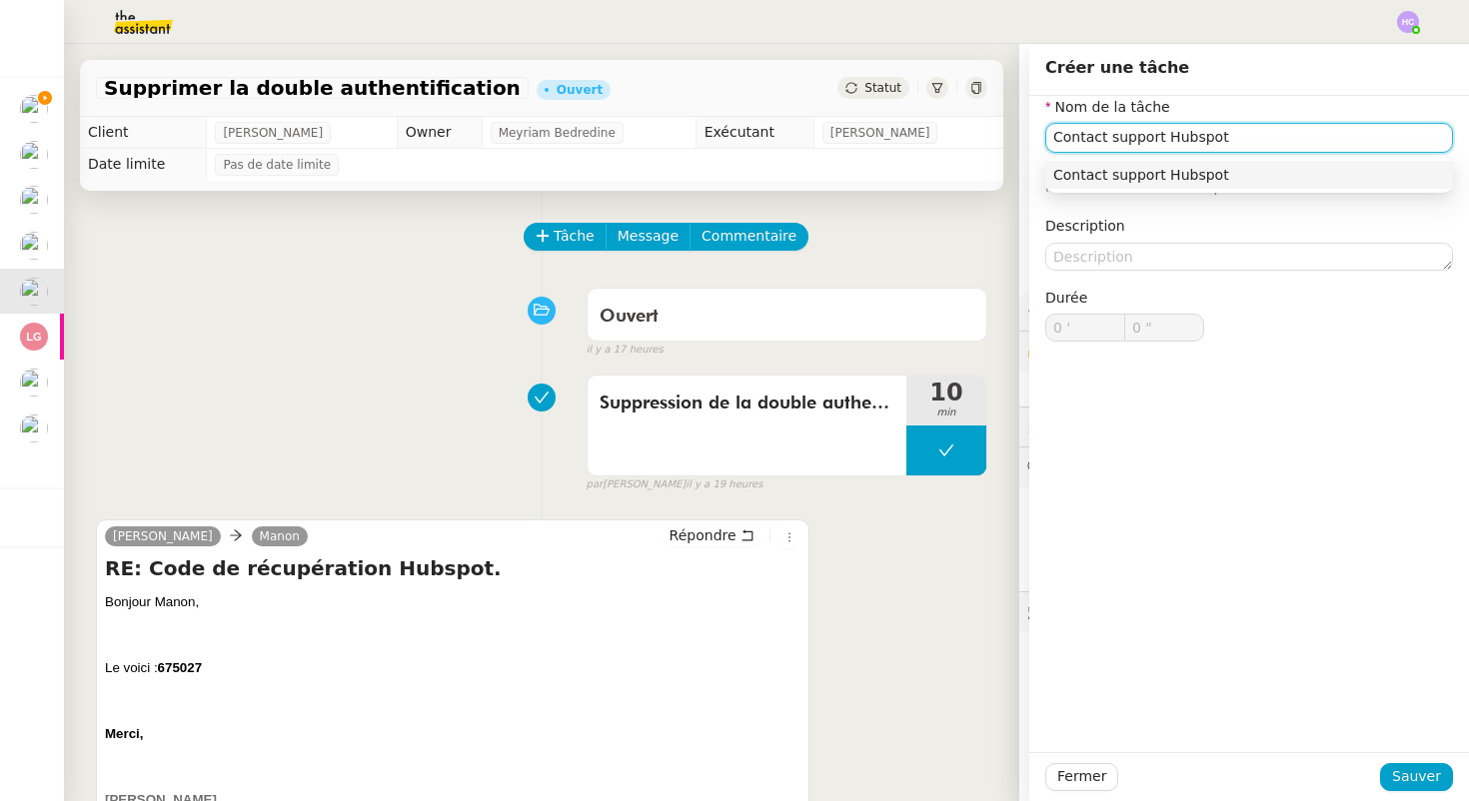
click at [1217, 168] on div "Contact support Hubspot" at bounding box center [1249, 175] width 392 height 18
type input "Contact support Hubspot"
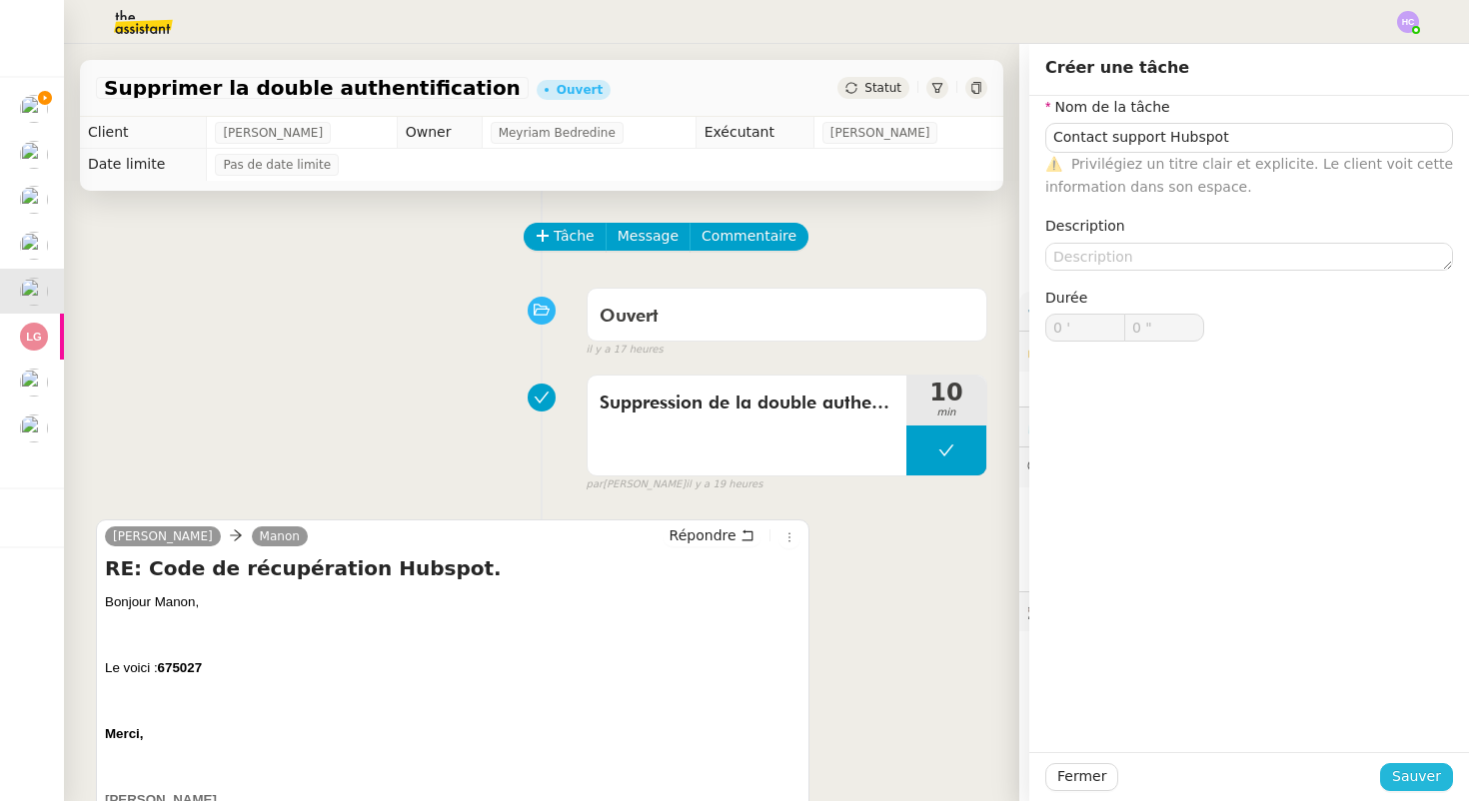
click at [1404, 779] on span "Sauver" at bounding box center [1416, 776] width 49 height 23
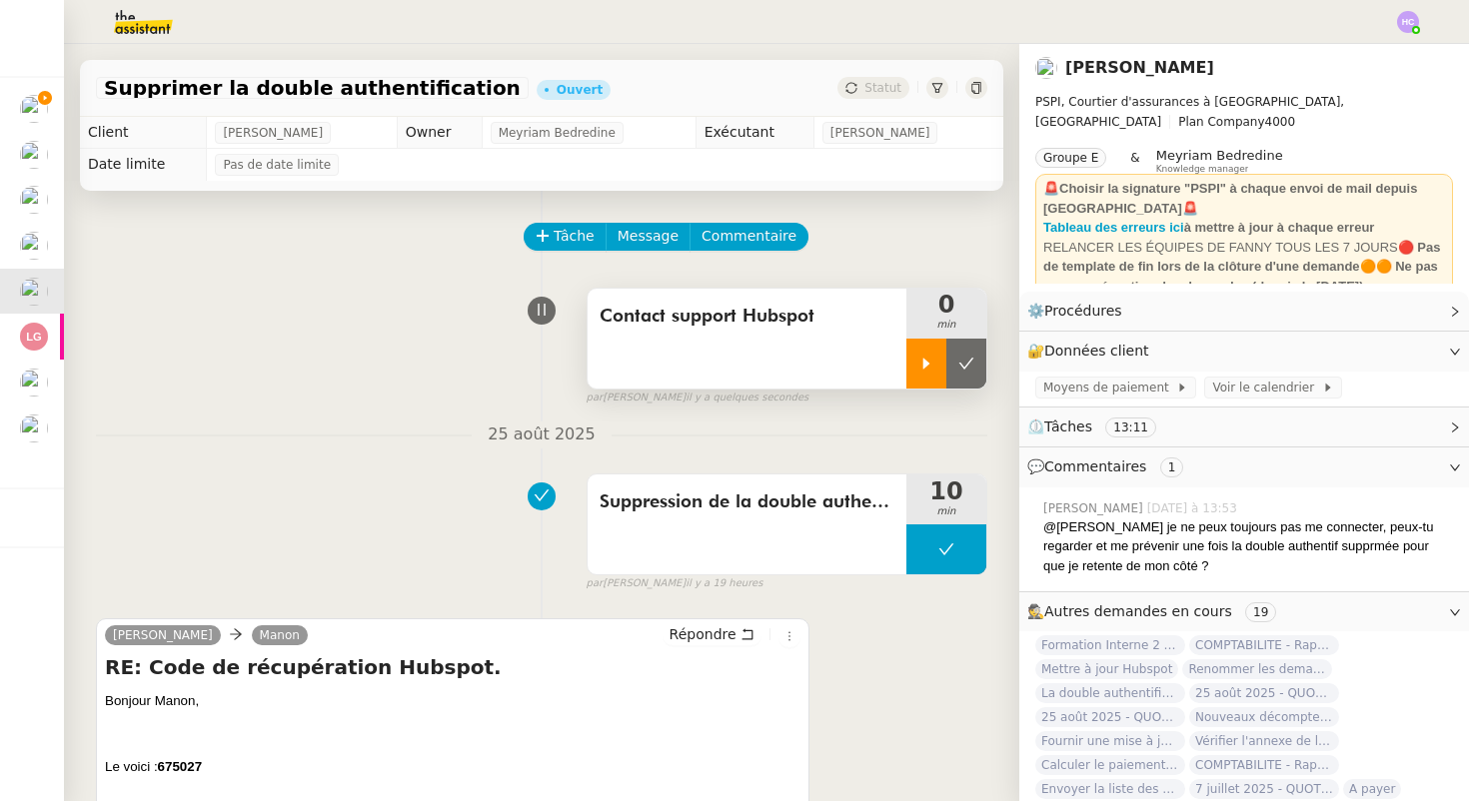
click at [924, 368] on icon at bounding box center [926, 364] width 16 height 16
click at [1397, 345] on link "Modifier" at bounding box center [1400, 351] width 57 height 23
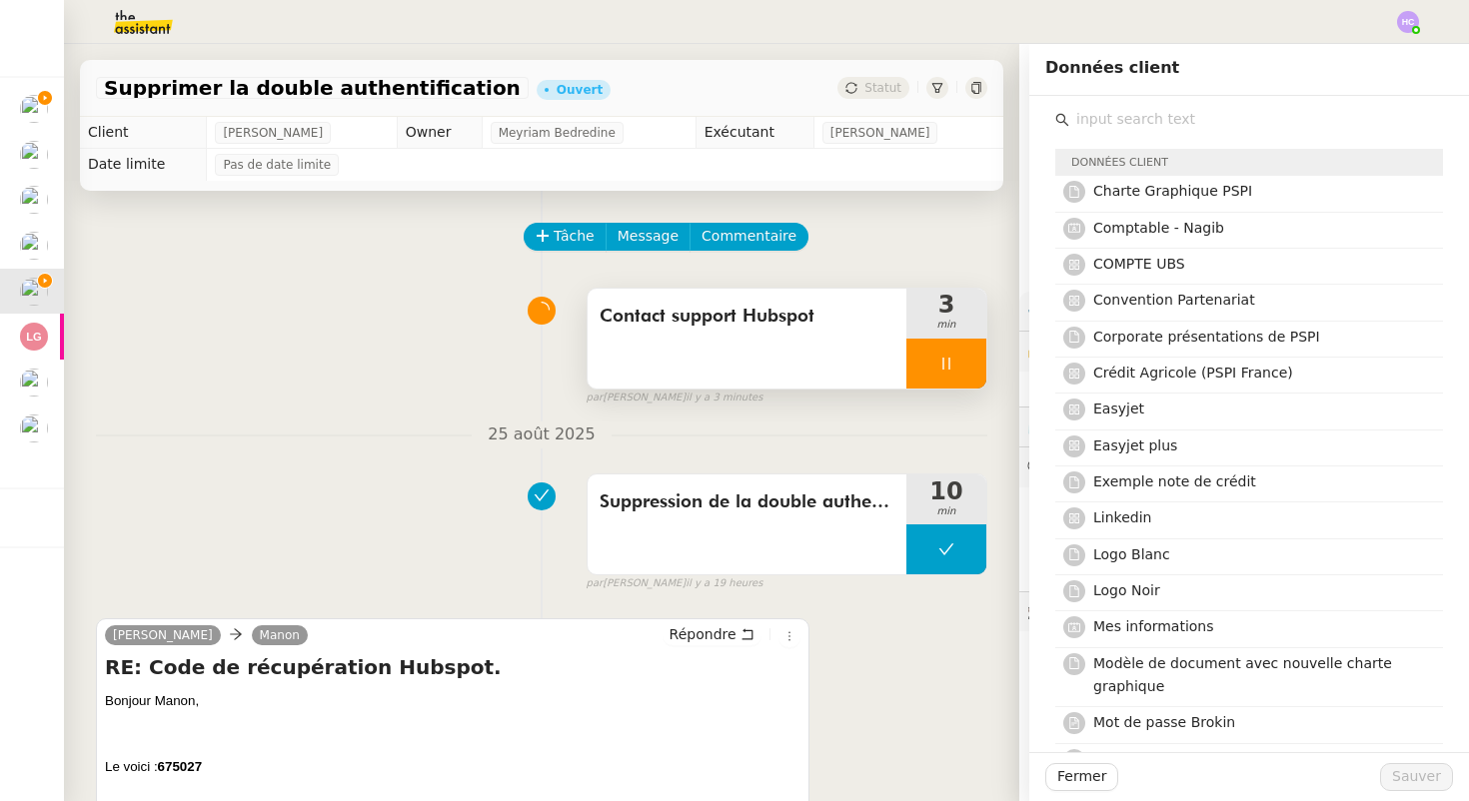
click at [1163, 124] on input "text" at bounding box center [1256, 119] width 374 height 27
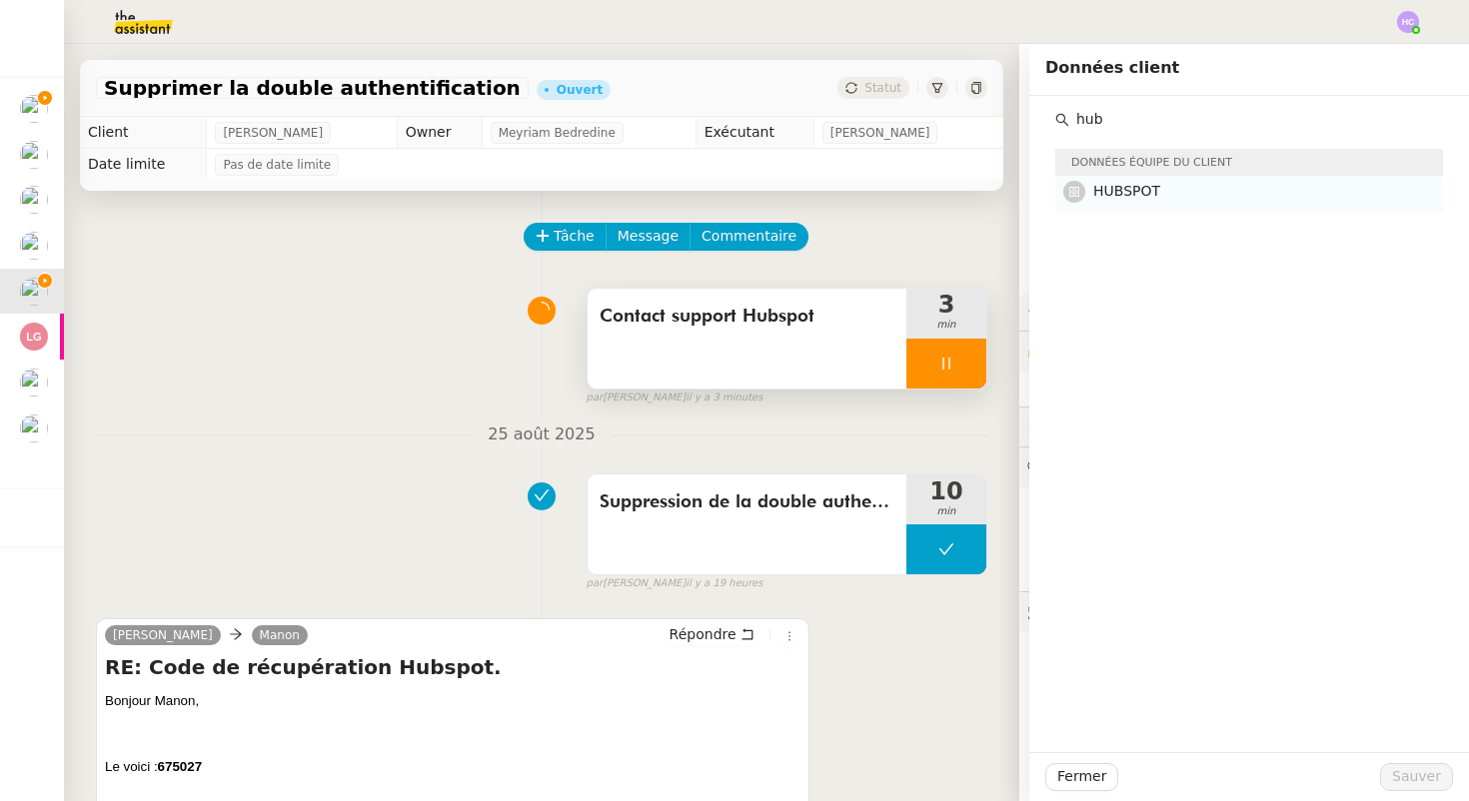
type input "hub"
click at [1245, 192] on h4 "HUBSPOT" at bounding box center [1262, 191] width 338 height 23
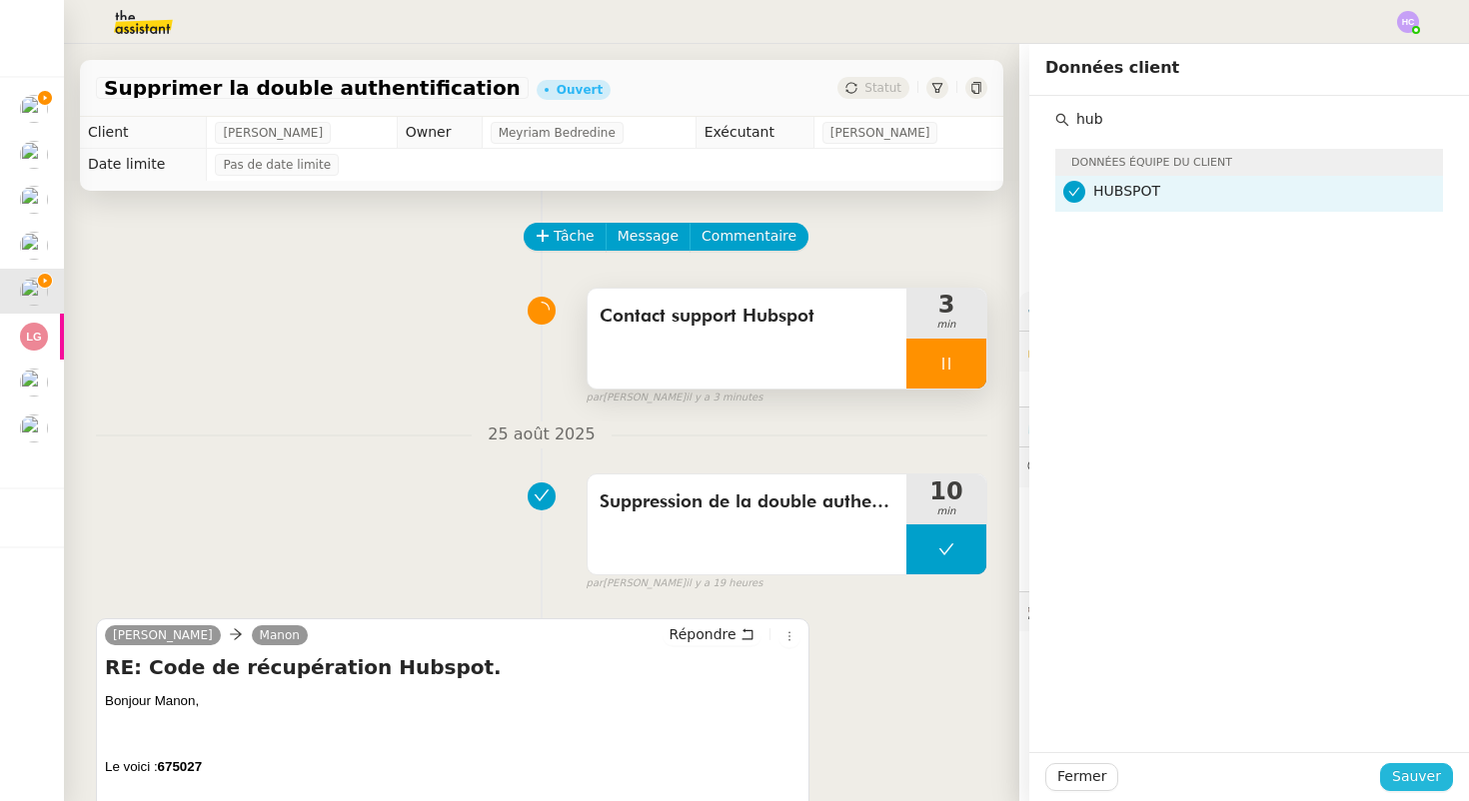
click at [1425, 783] on span "Sauver" at bounding box center [1416, 776] width 49 height 23
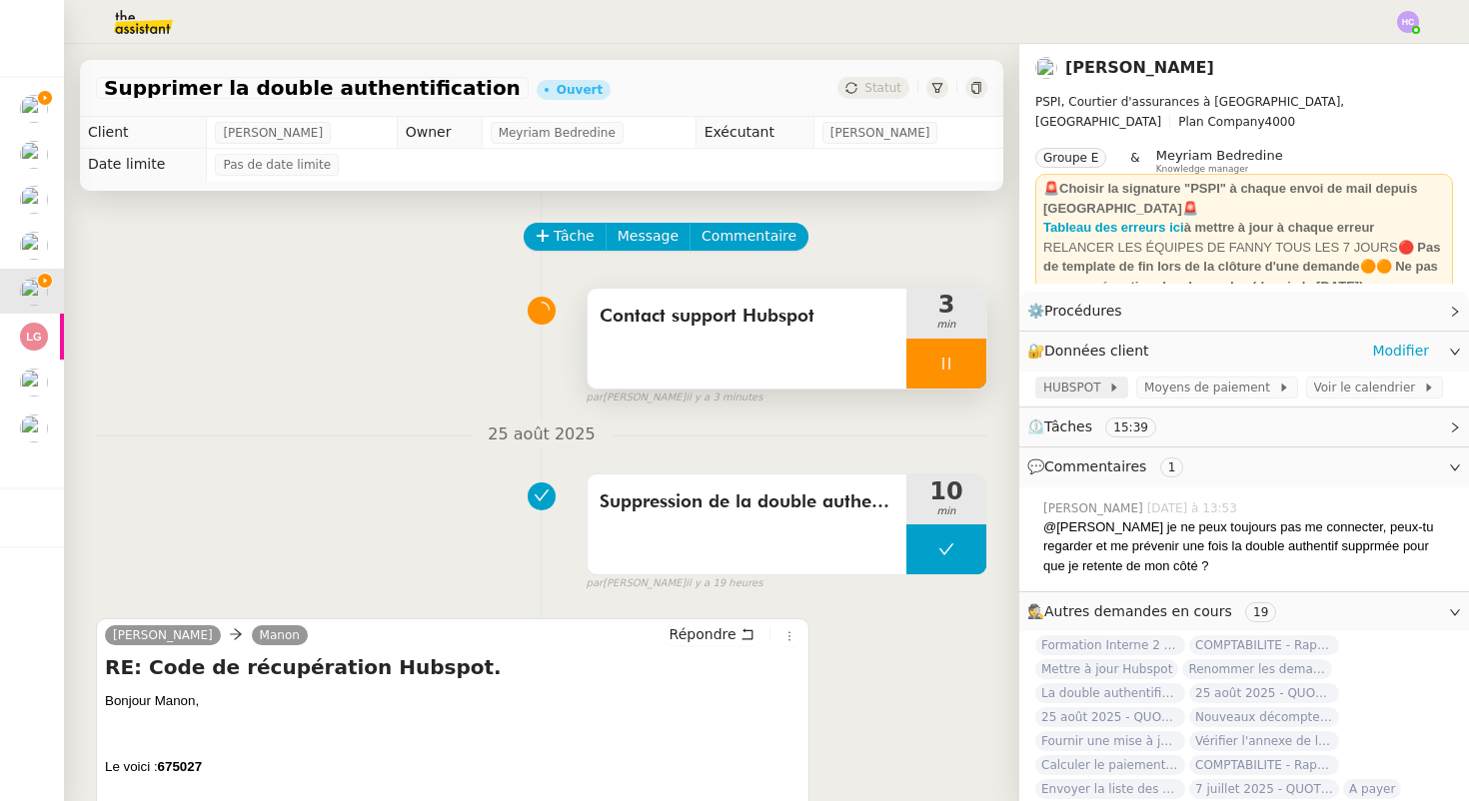
click at [1073, 385] on span "HUBSPOT" at bounding box center [1075, 388] width 65 height 20
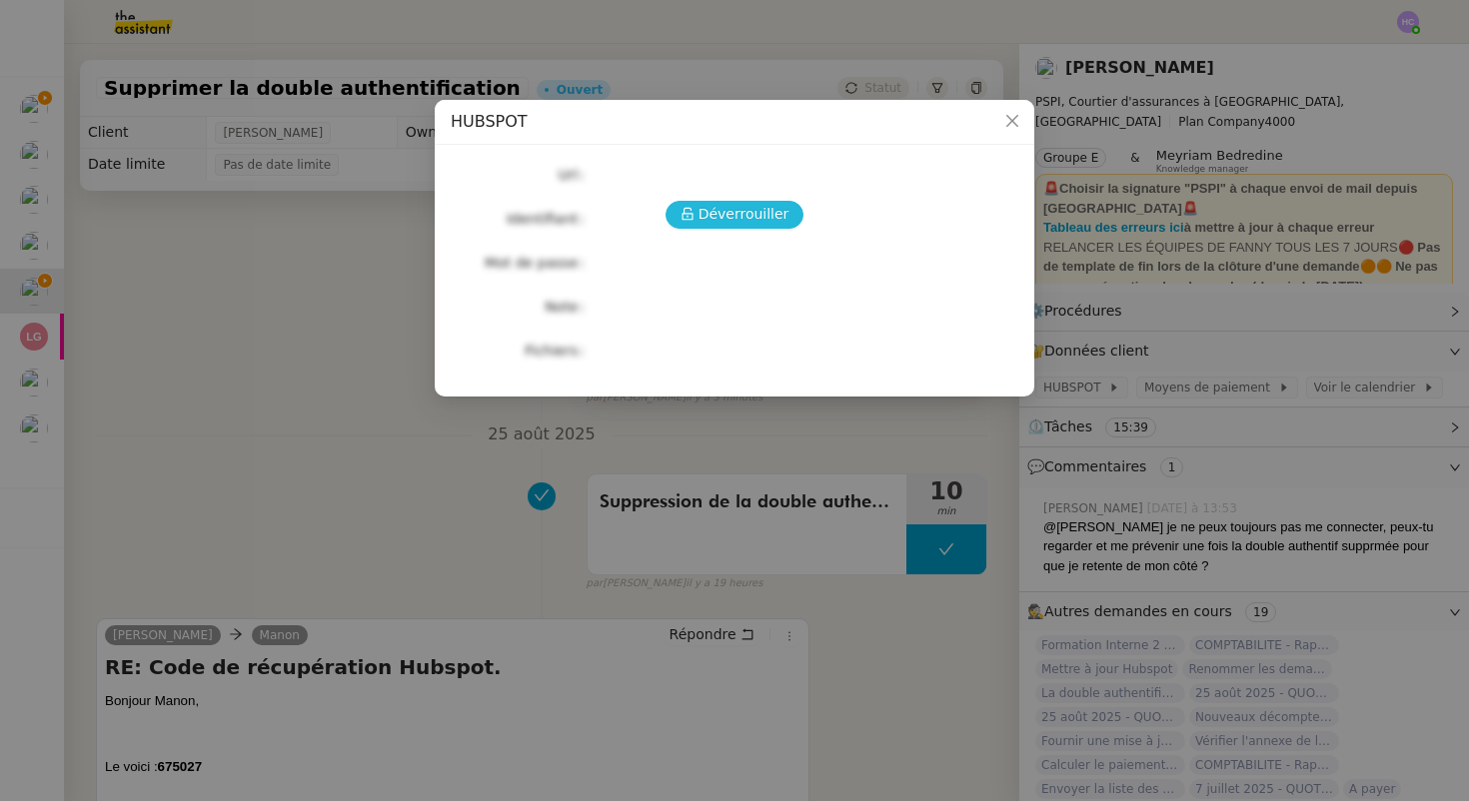
click at [736, 205] on span "Déverrouiller" at bounding box center [743, 214] width 91 height 23
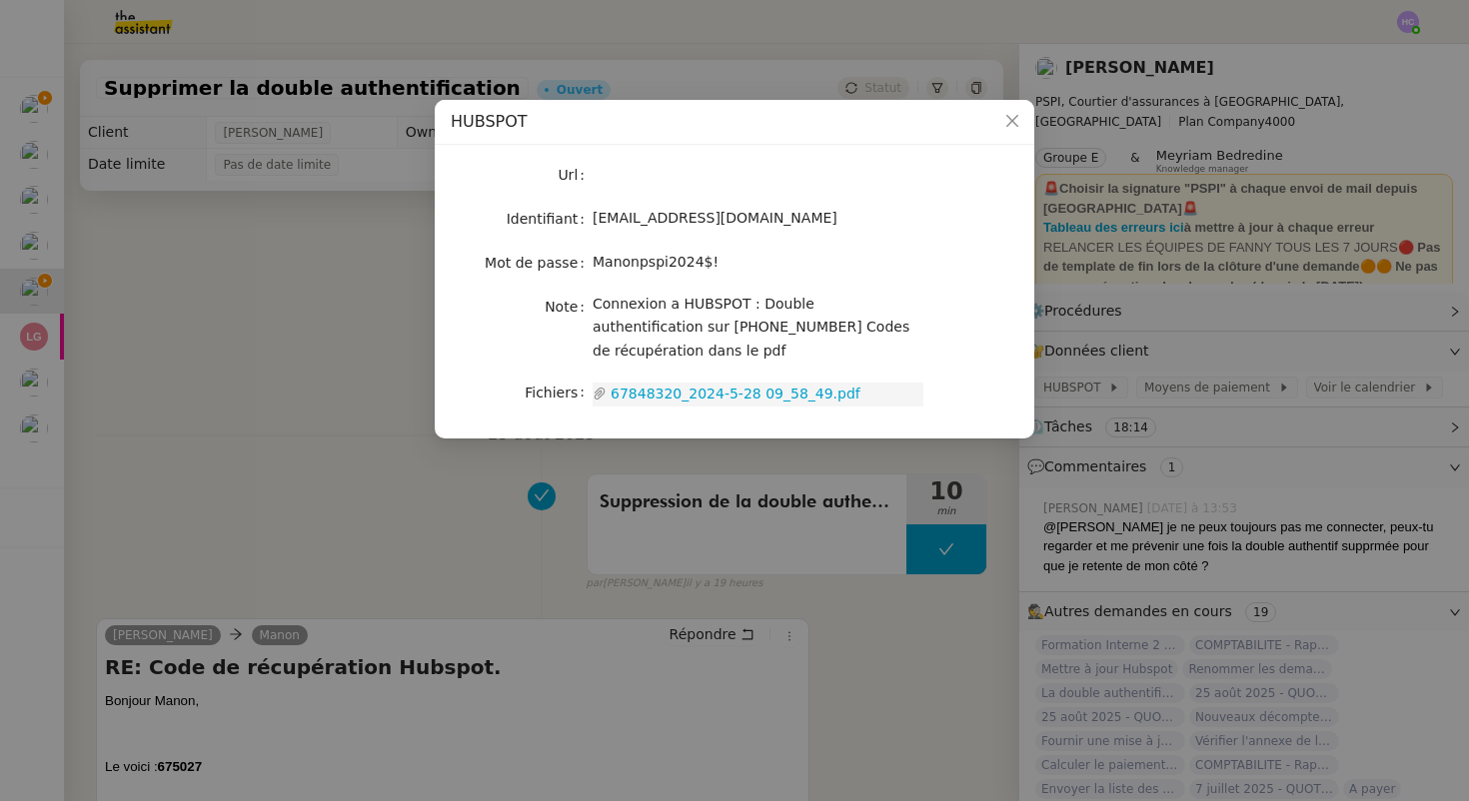
click at [732, 388] on link "67848320_2024-5-28 09_58_49.pdf" at bounding box center [765, 394] width 317 height 23
click at [700, 398] on link "67848320_2024-5-28 09_58_49.pdf" at bounding box center [765, 394] width 317 height 23
click at [393, 440] on nz-modal-container "HUBSPOT Url Identifiant [EMAIL_ADDRESS][DOMAIN_NAME] Mot de passe [SECURITY_DAT…" at bounding box center [734, 400] width 1469 height 801
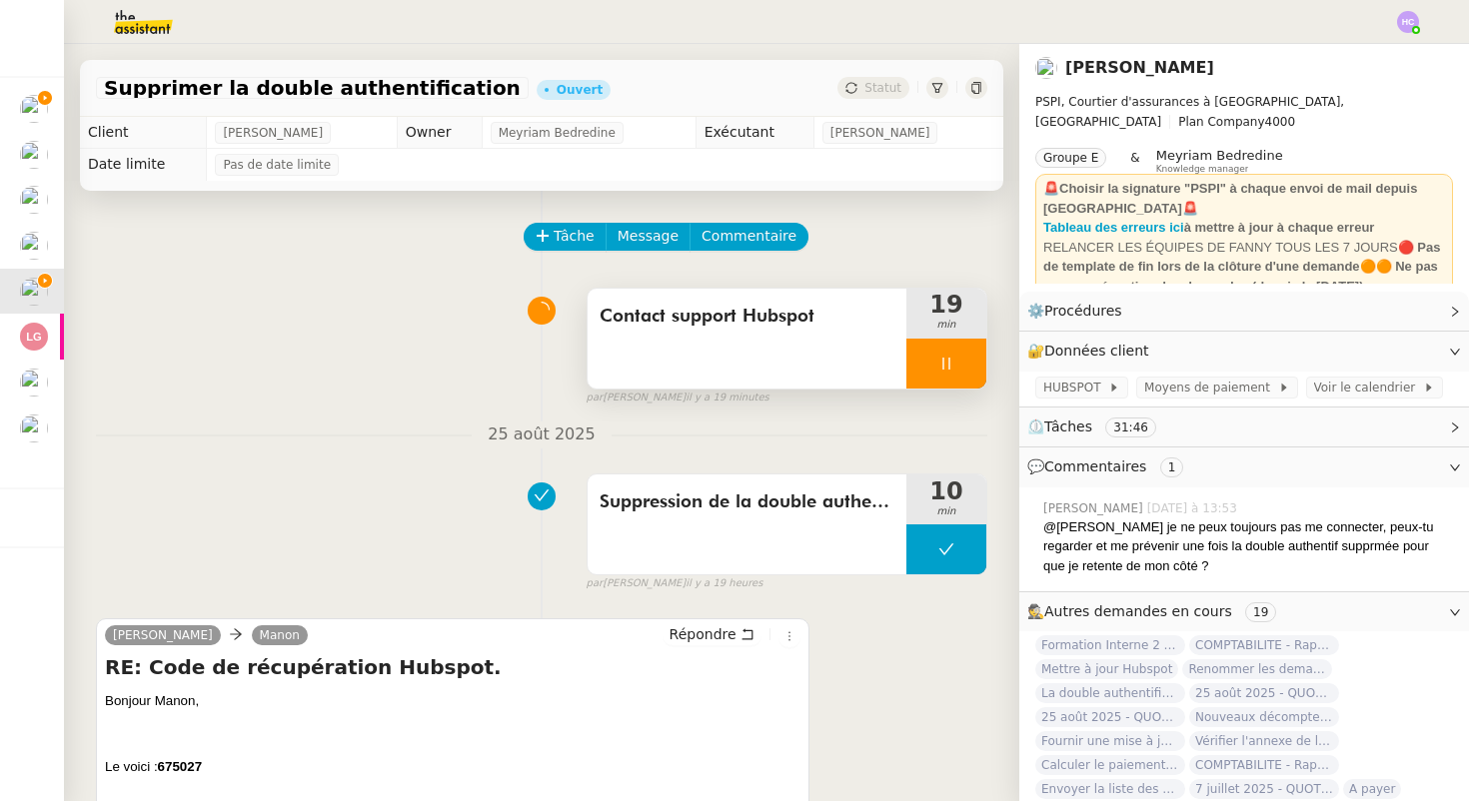
click at [941, 362] on icon at bounding box center [946, 364] width 16 height 16
click at [960, 368] on icon at bounding box center [966, 364] width 16 height 16
